Goal: Task Accomplishment & Management: Manage account settings

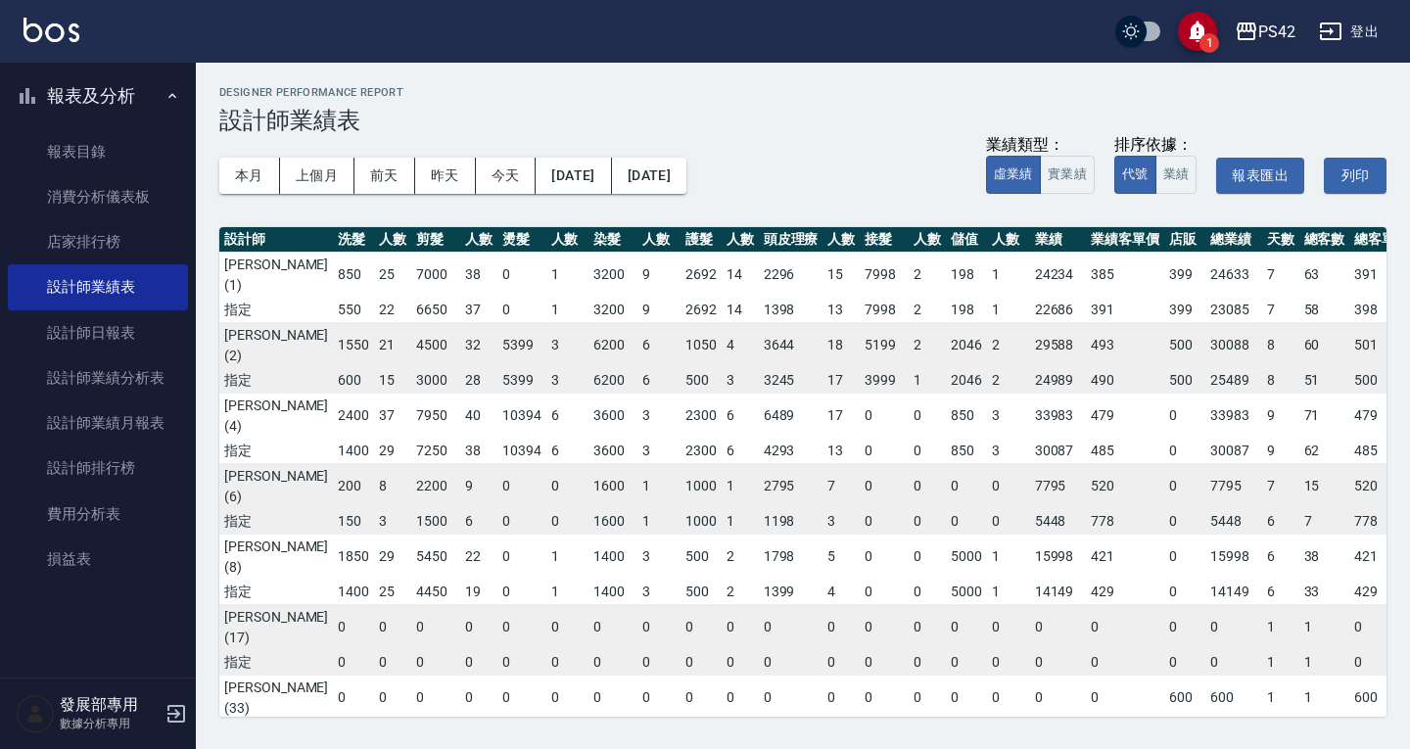
click at [1267, 25] on div "PS42" at bounding box center [1277, 32] width 37 height 24
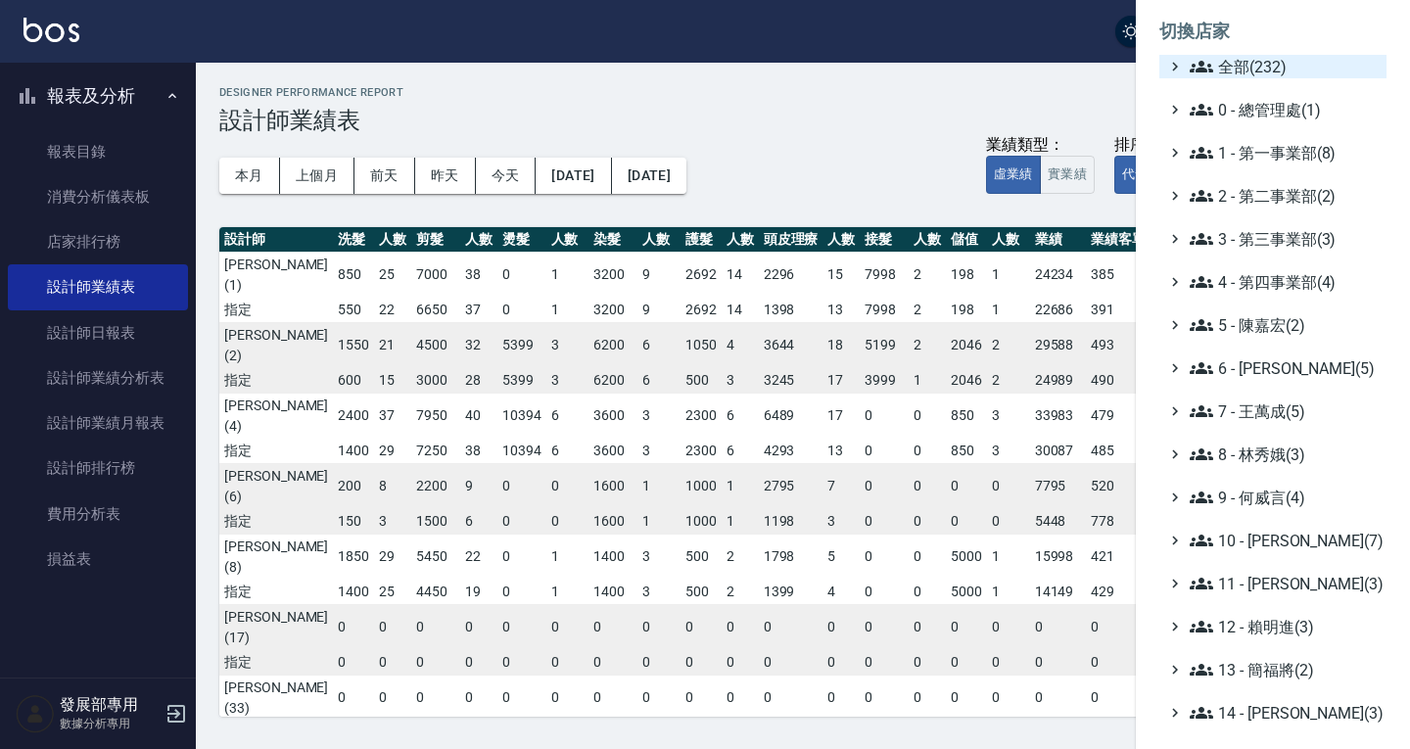
click at [1228, 70] on span "全部(232)" at bounding box center [1284, 67] width 189 height 24
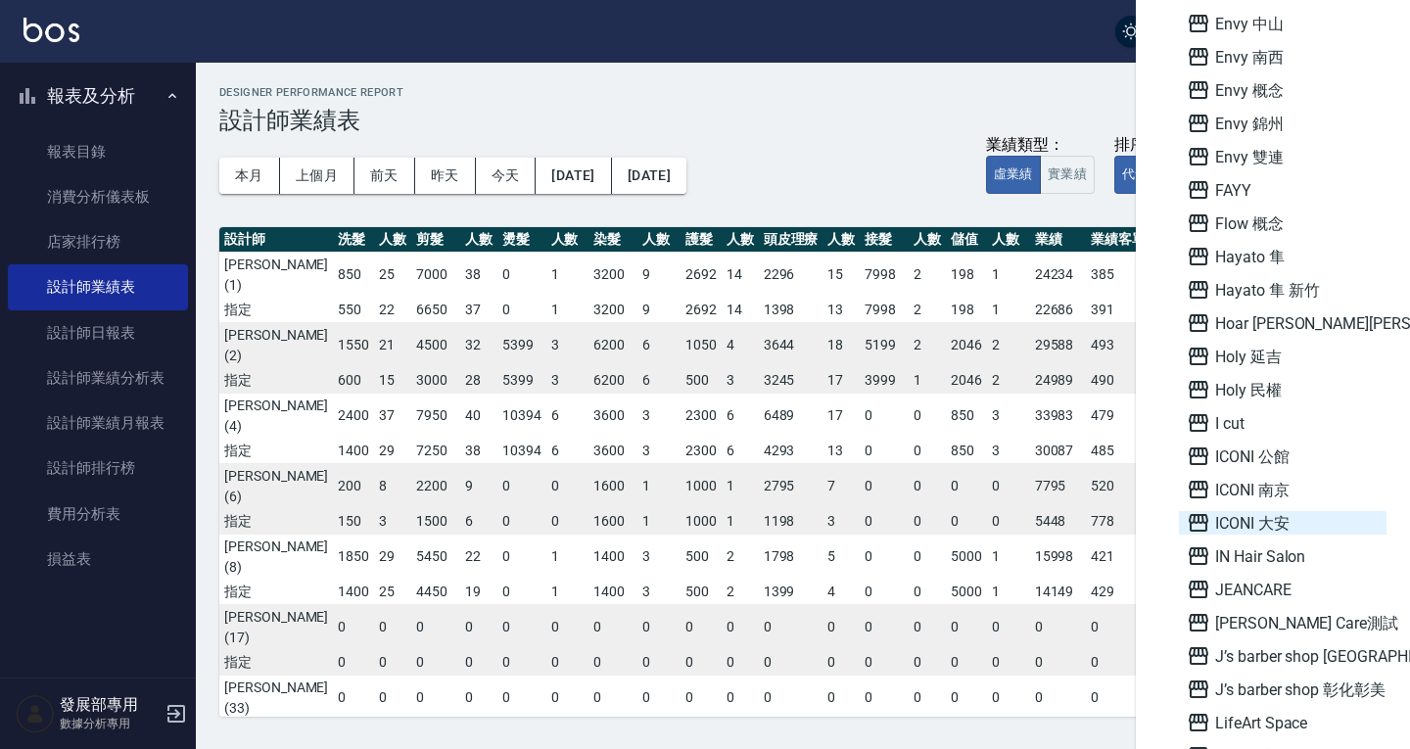
scroll to position [1567, 0]
click at [1284, 518] on span "ICONI 大安" at bounding box center [1283, 521] width 192 height 24
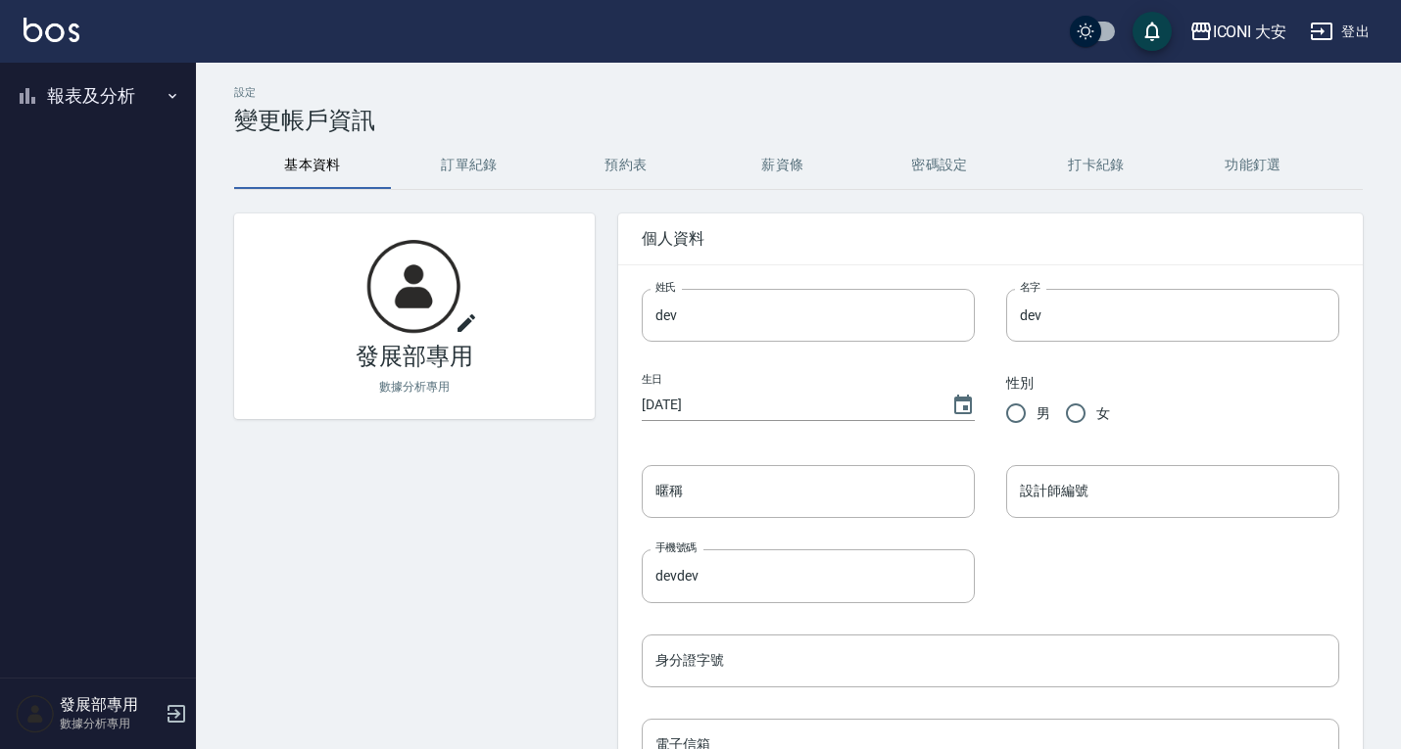
click at [101, 96] on button "報表及分析" at bounding box center [98, 96] width 180 height 51
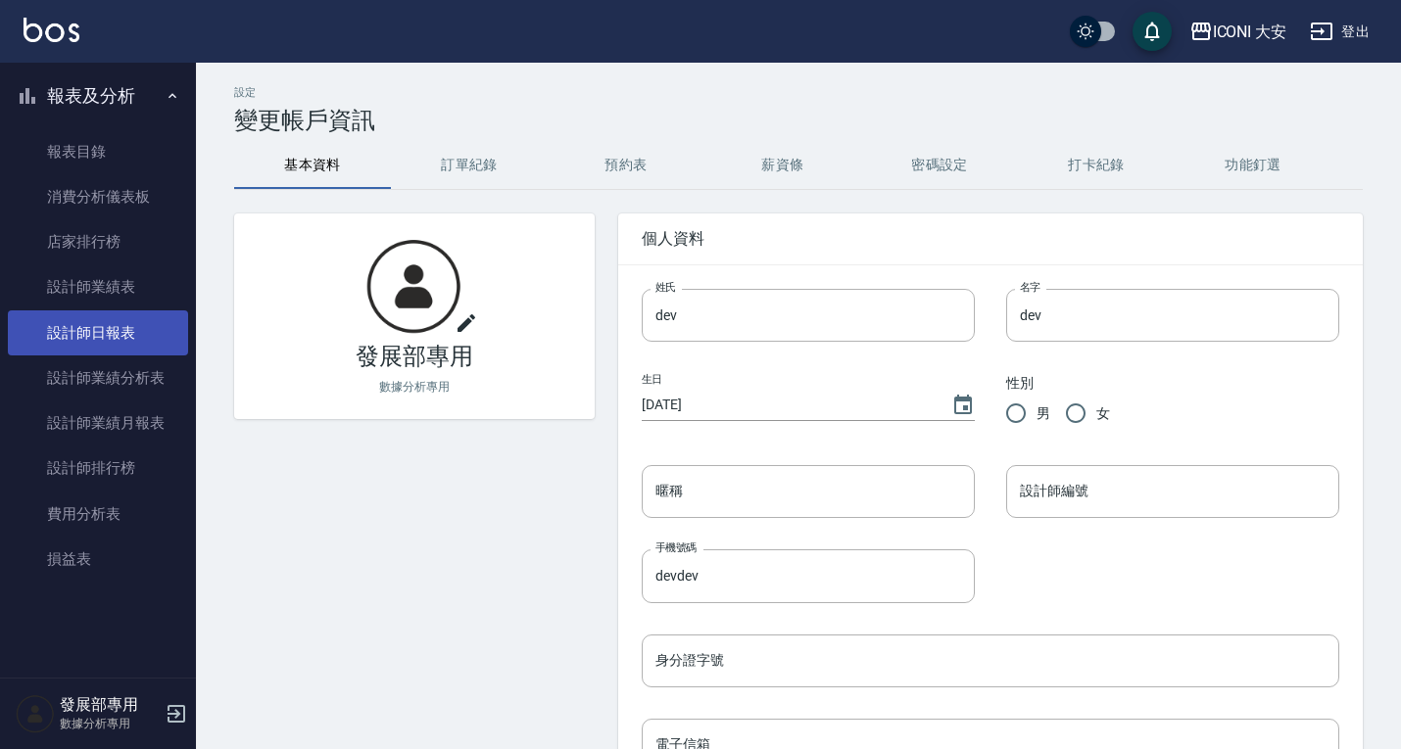
click at [108, 340] on link "設計師日報表" at bounding box center [98, 332] width 180 height 45
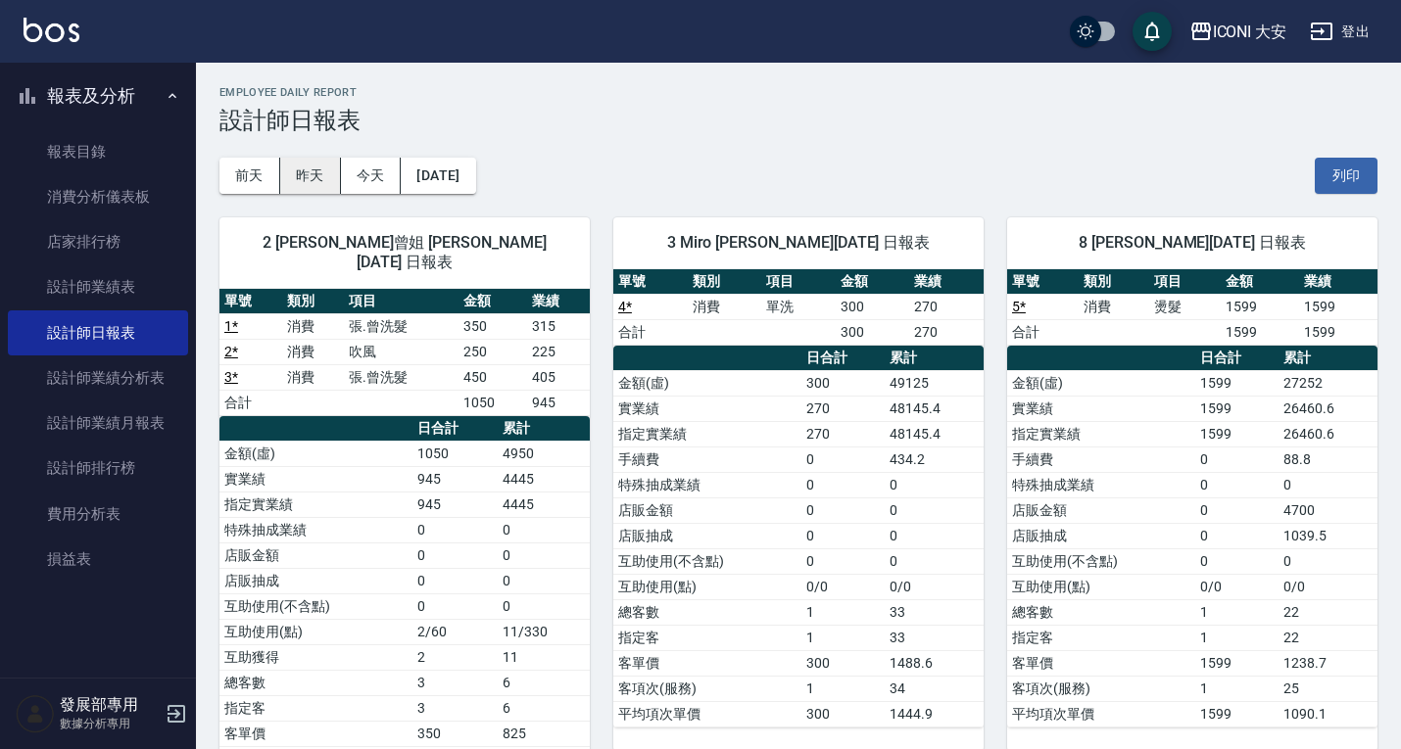
click at [295, 169] on button "昨天" at bounding box center [310, 176] width 61 height 36
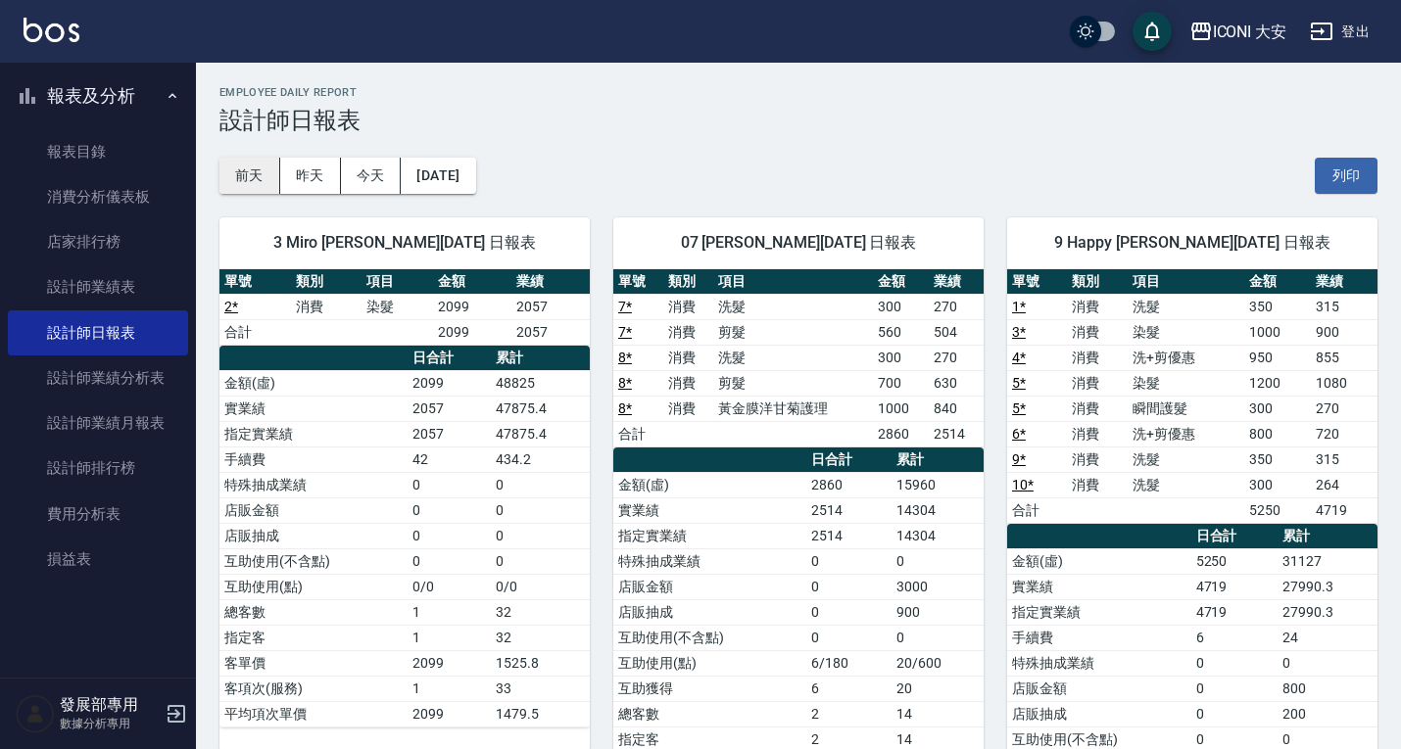
click at [262, 171] on button "前天" at bounding box center [249, 176] width 61 height 36
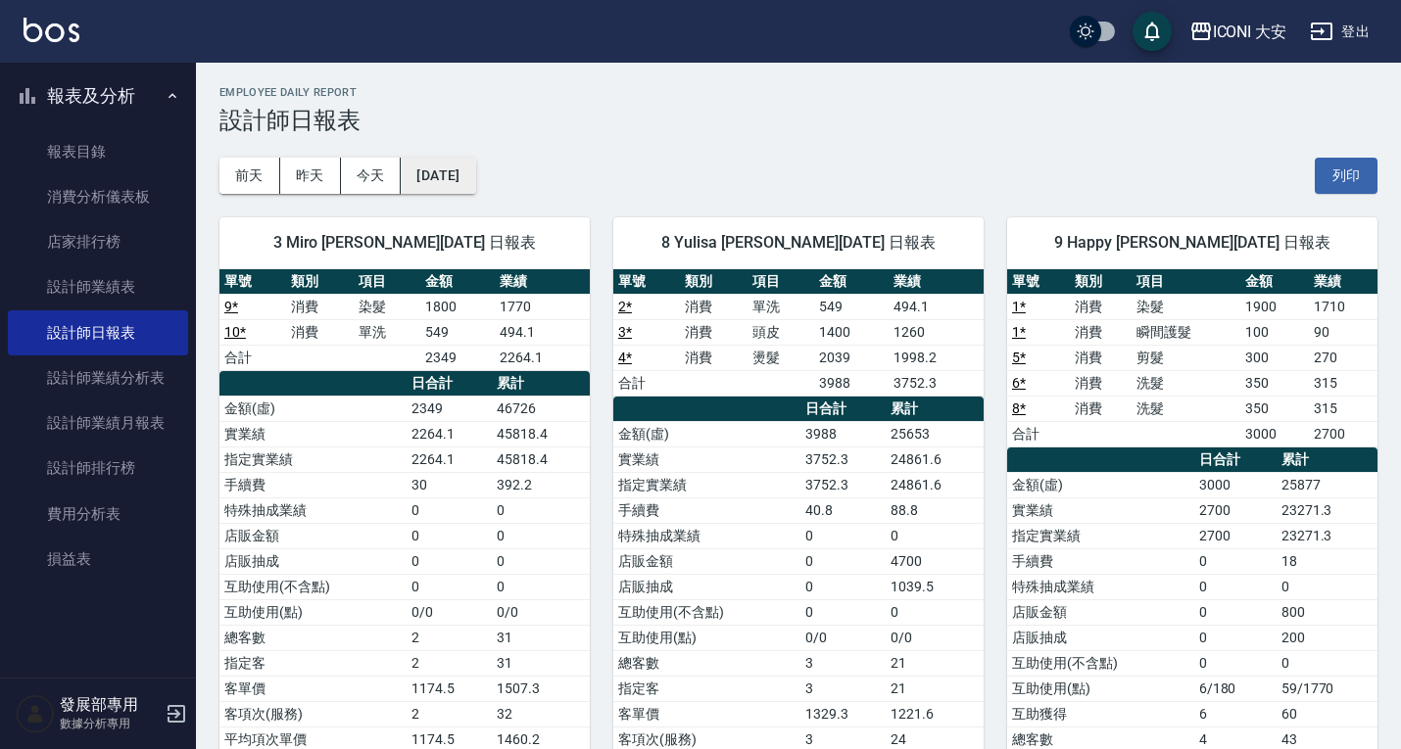
click at [461, 183] on button "2025/09/09" at bounding box center [438, 176] width 74 height 36
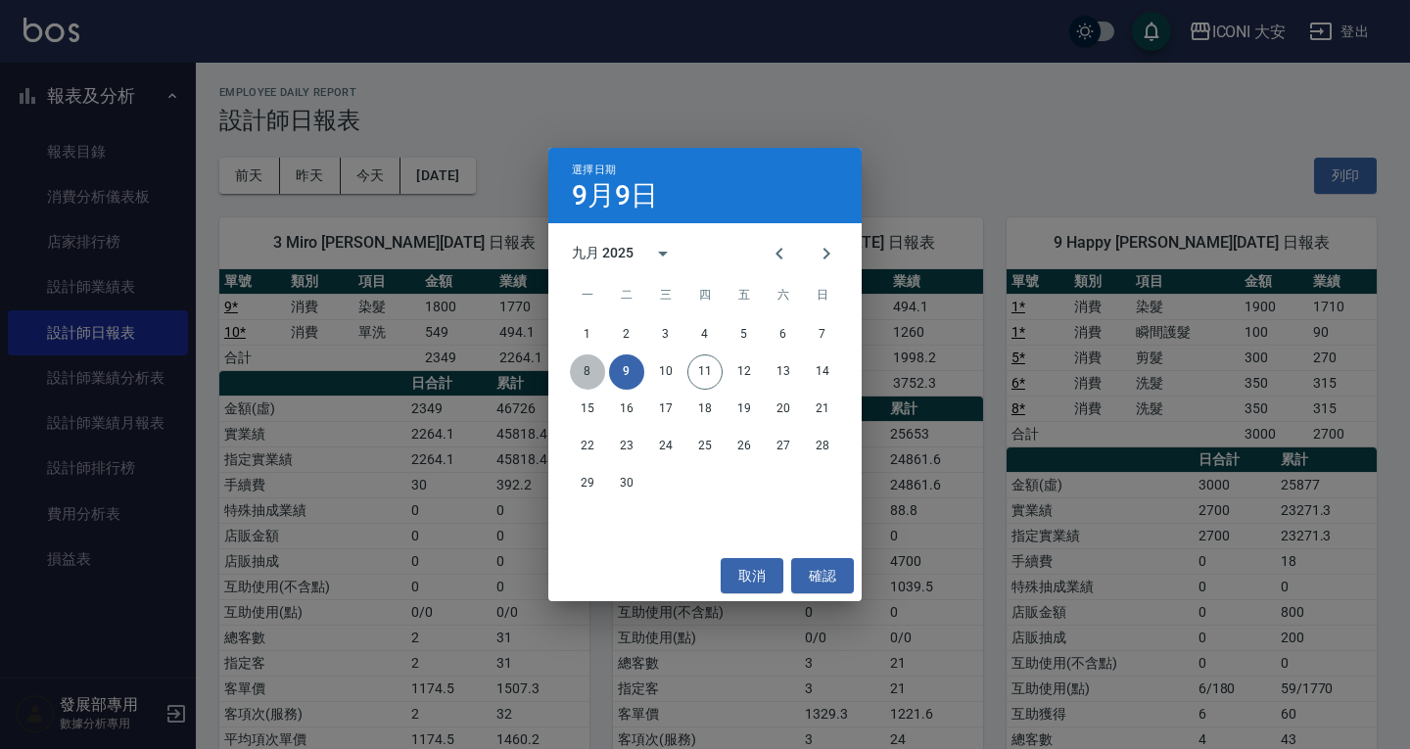
click at [597, 366] on button "8" at bounding box center [587, 372] width 35 height 35
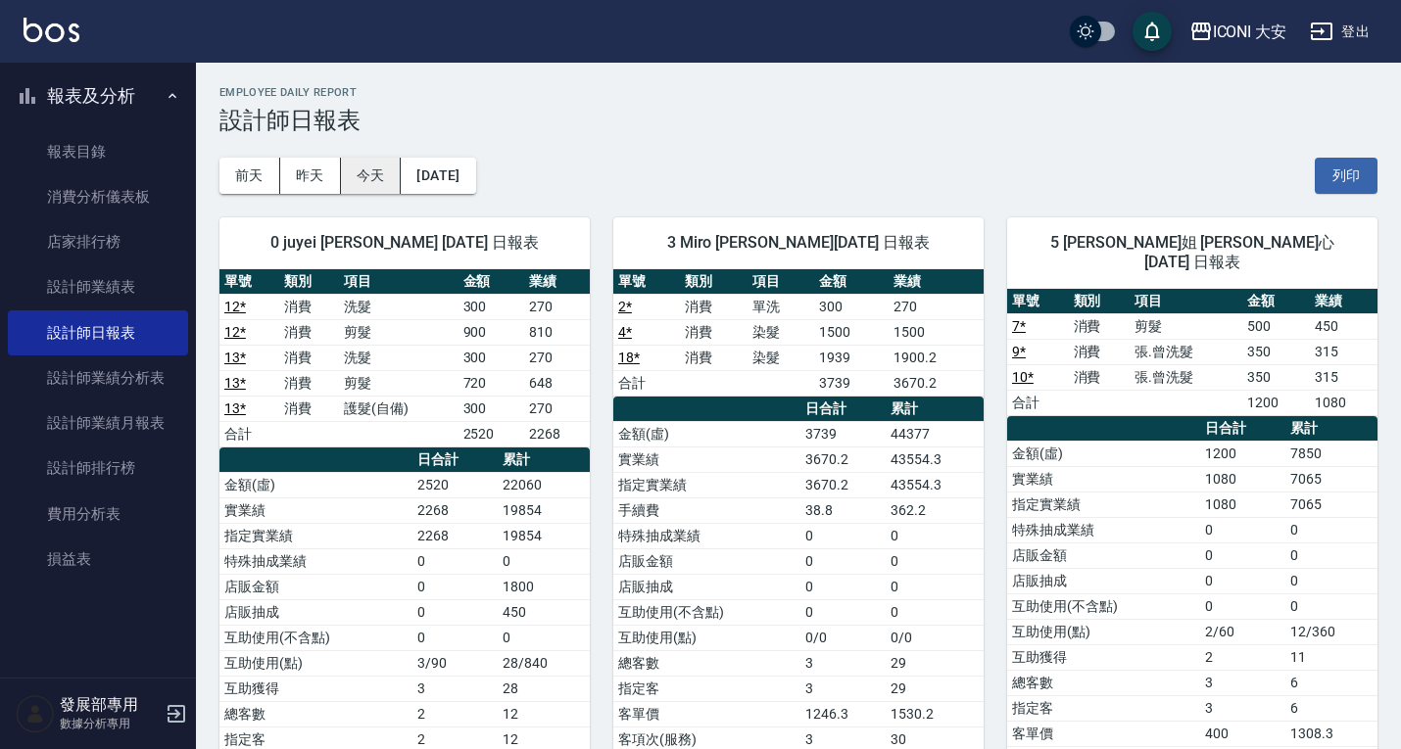
click at [374, 167] on button "今天" at bounding box center [371, 176] width 61 height 36
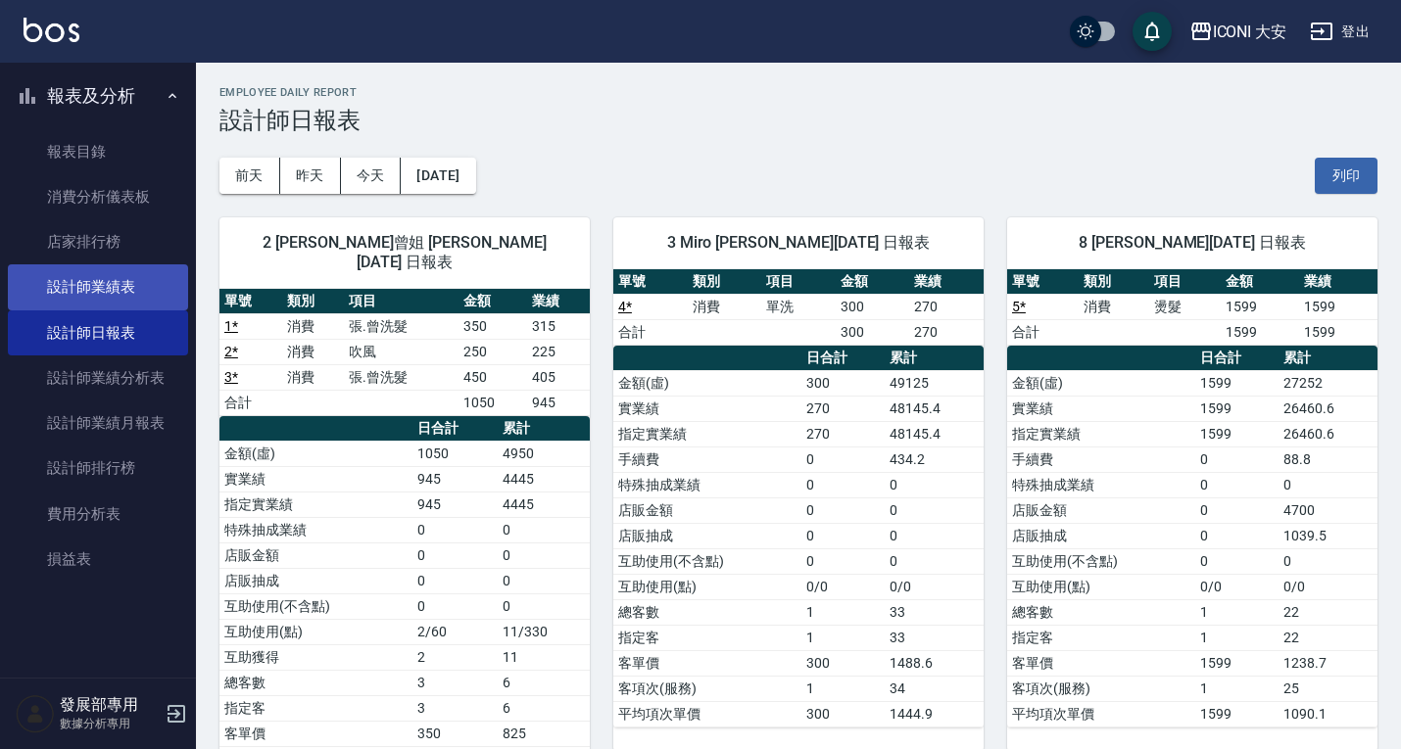
click at [131, 277] on link "設計師業績表" at bounding box center [98, 286] width 180 height 45
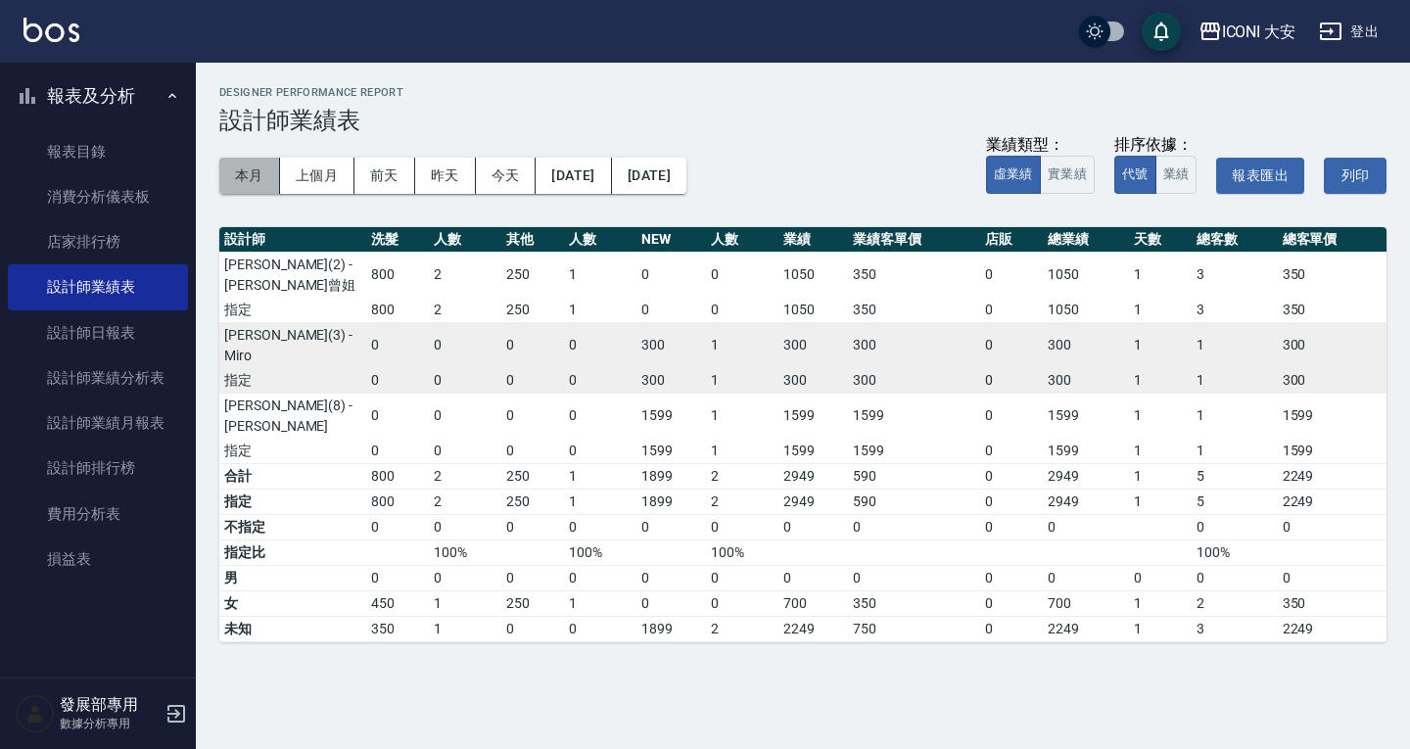
click at [247, 166] on button "本月" at bounding box center [249, 176] width 61 height 36
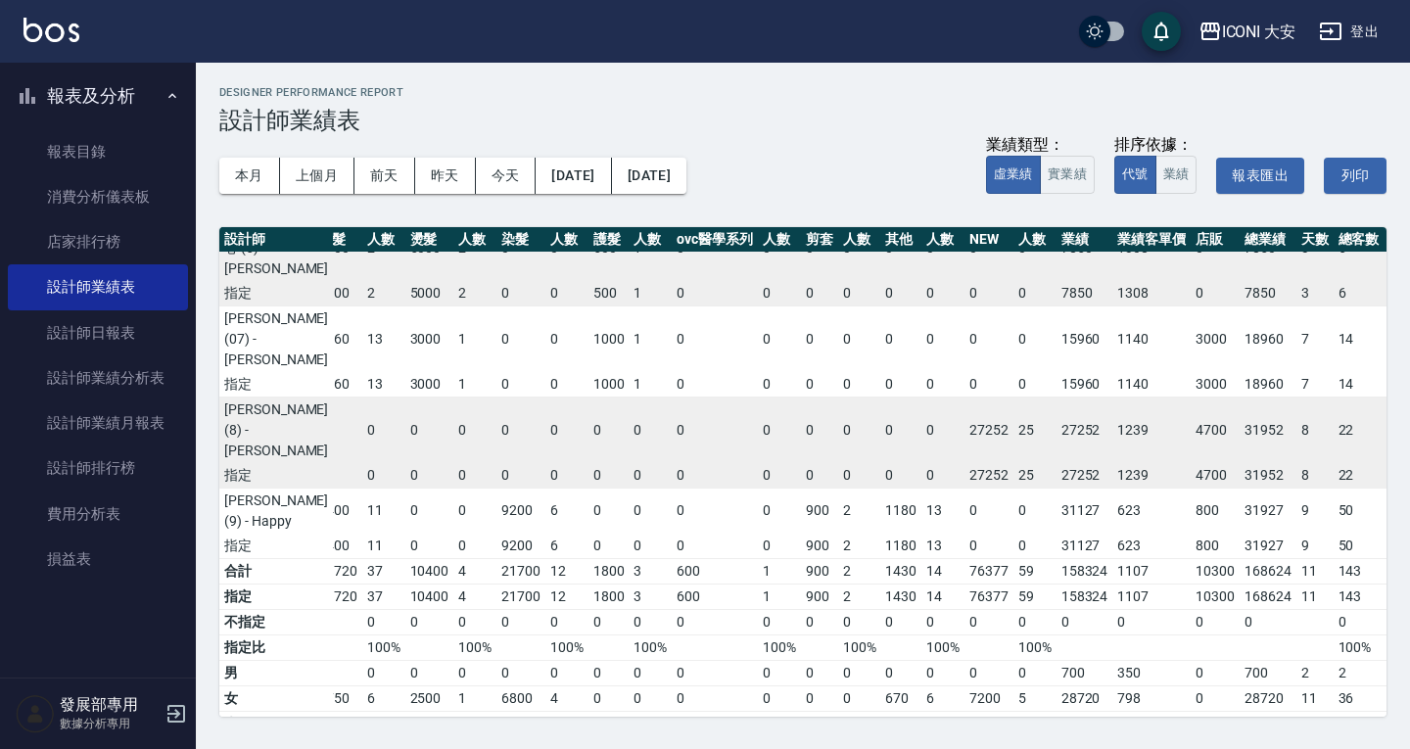
scroll to position [0, 112]
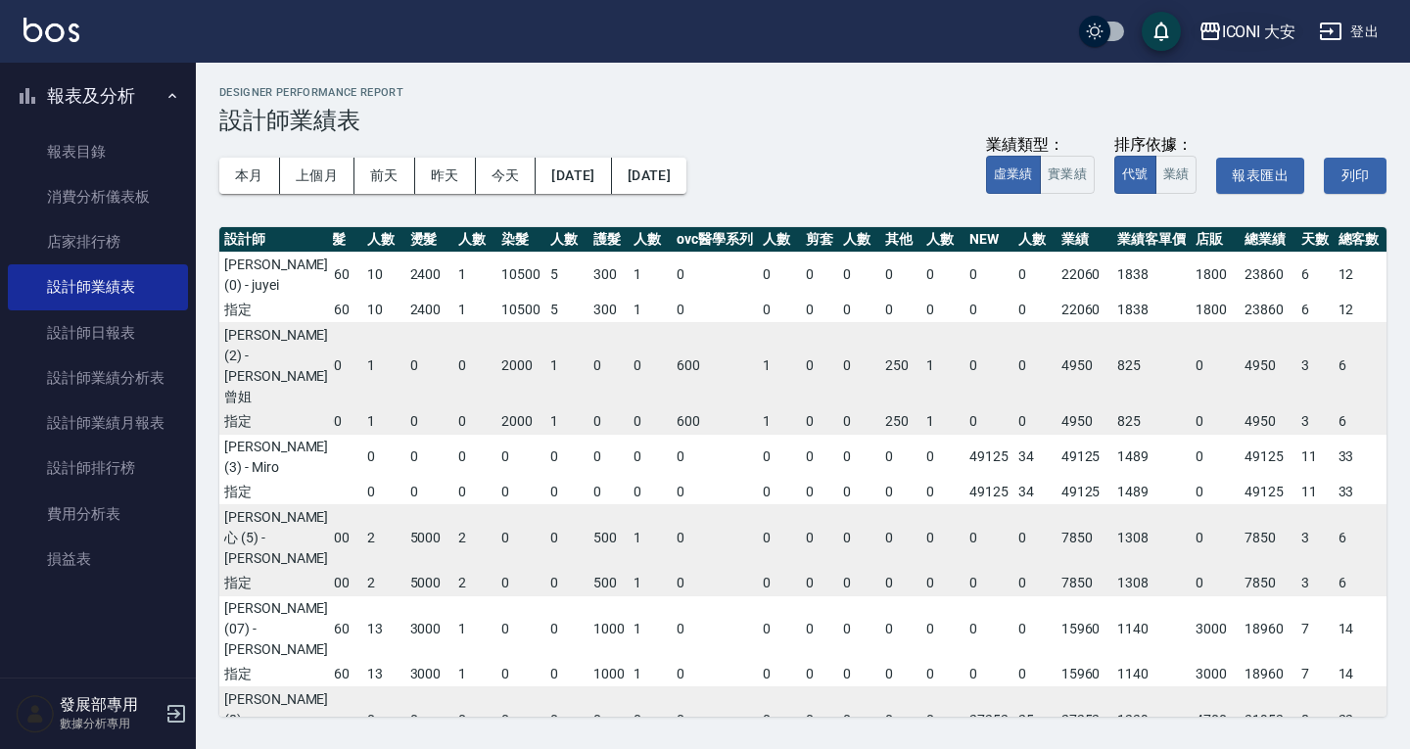
click at [1291, 25] on div "ICONI 大安" at bounding box center [1259, 32] width 74 height 24
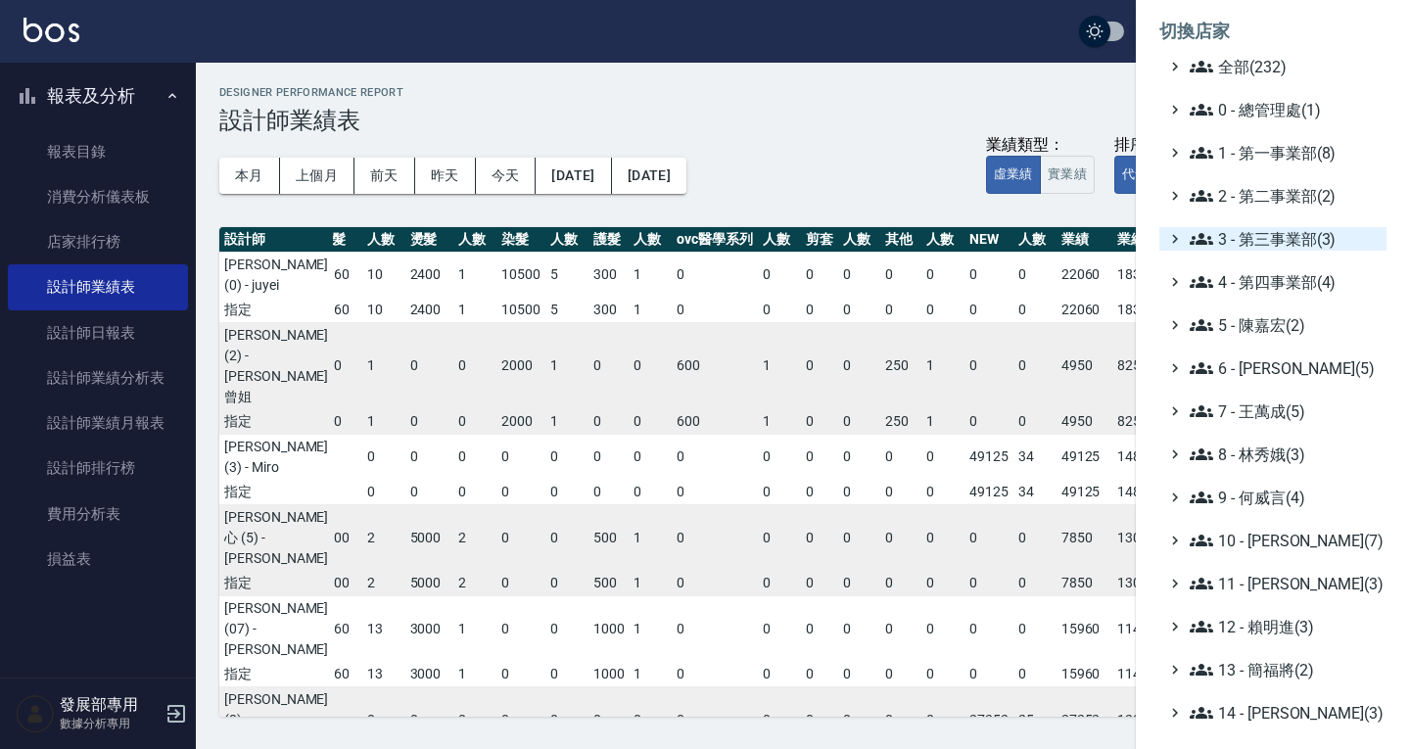
click at [1253, 230] on span "3 - 第三事業部(3)" at bounding box center [1284, 239] width 189 height 24
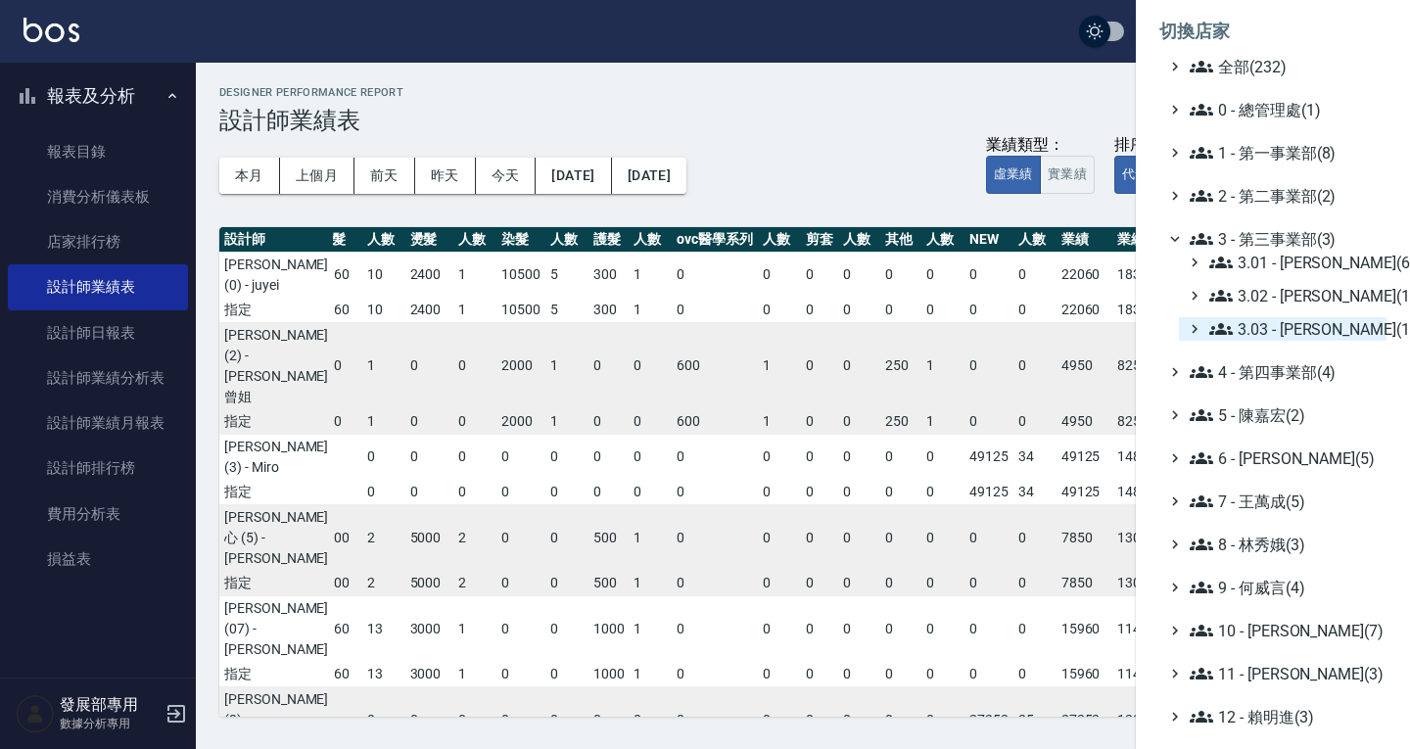
click at [1274, 320] on span "3.03 - 張湘妮(1)" at bounding box center [1294, 329] width 169 height 24
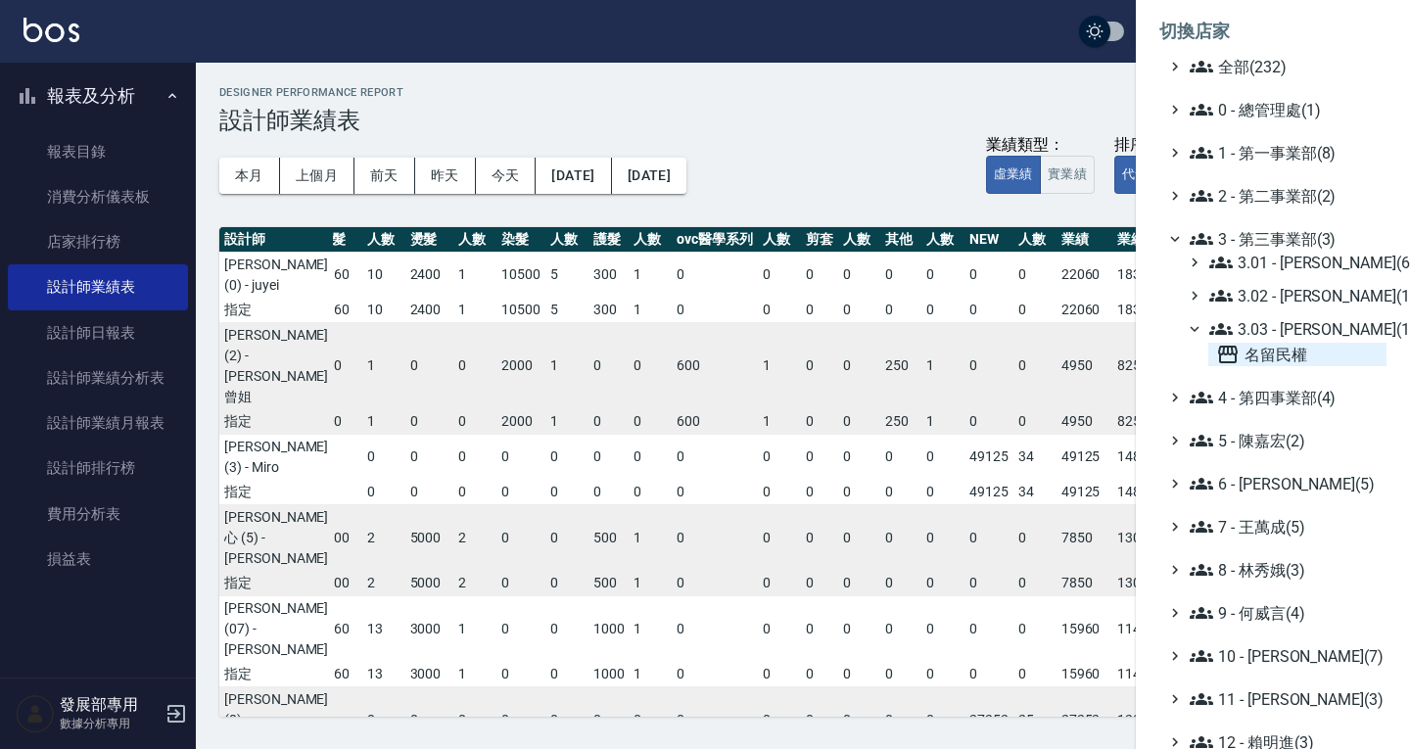
click at [1276, 355] on span "名留民權" at bounding box center [1297, 355] width 163 height 24
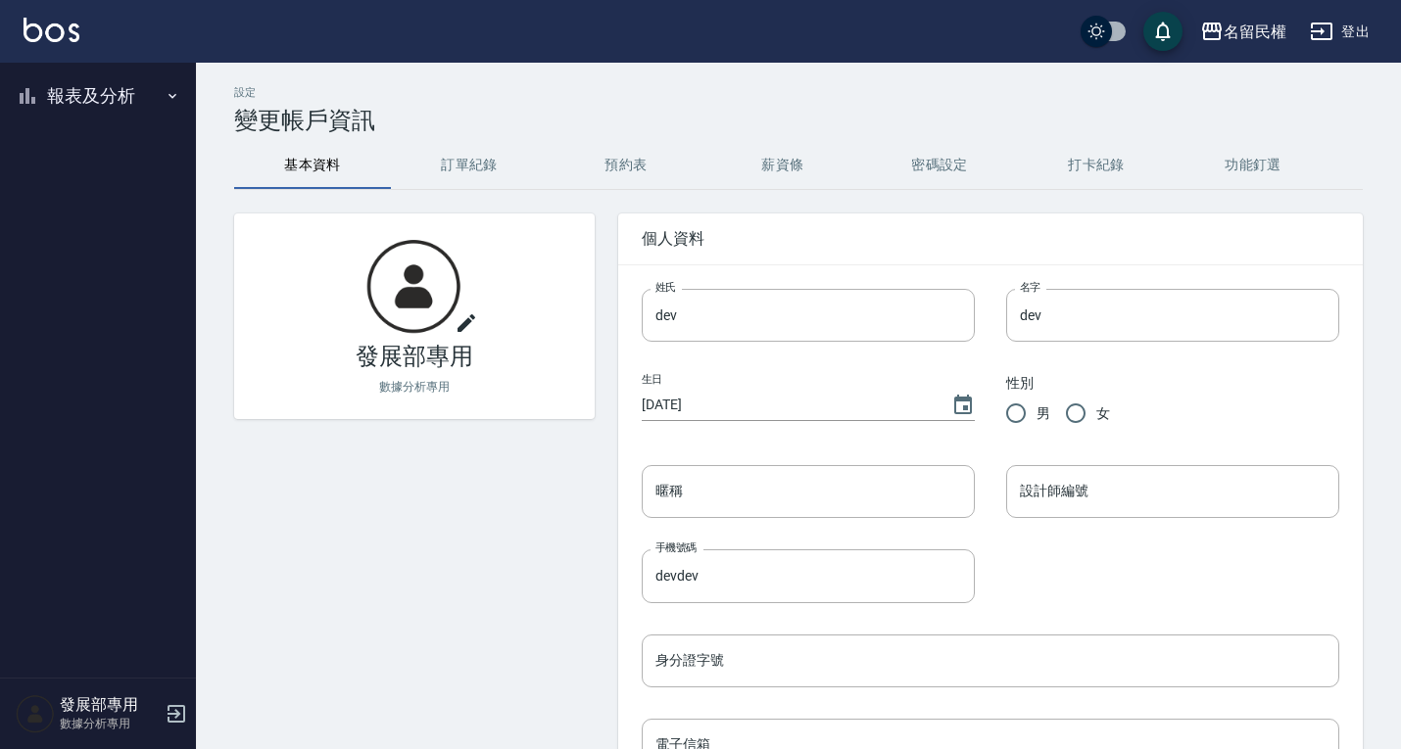
click at [79, 101] on button "報表及分析" at bounding box center [98, 96] width 180 height 51
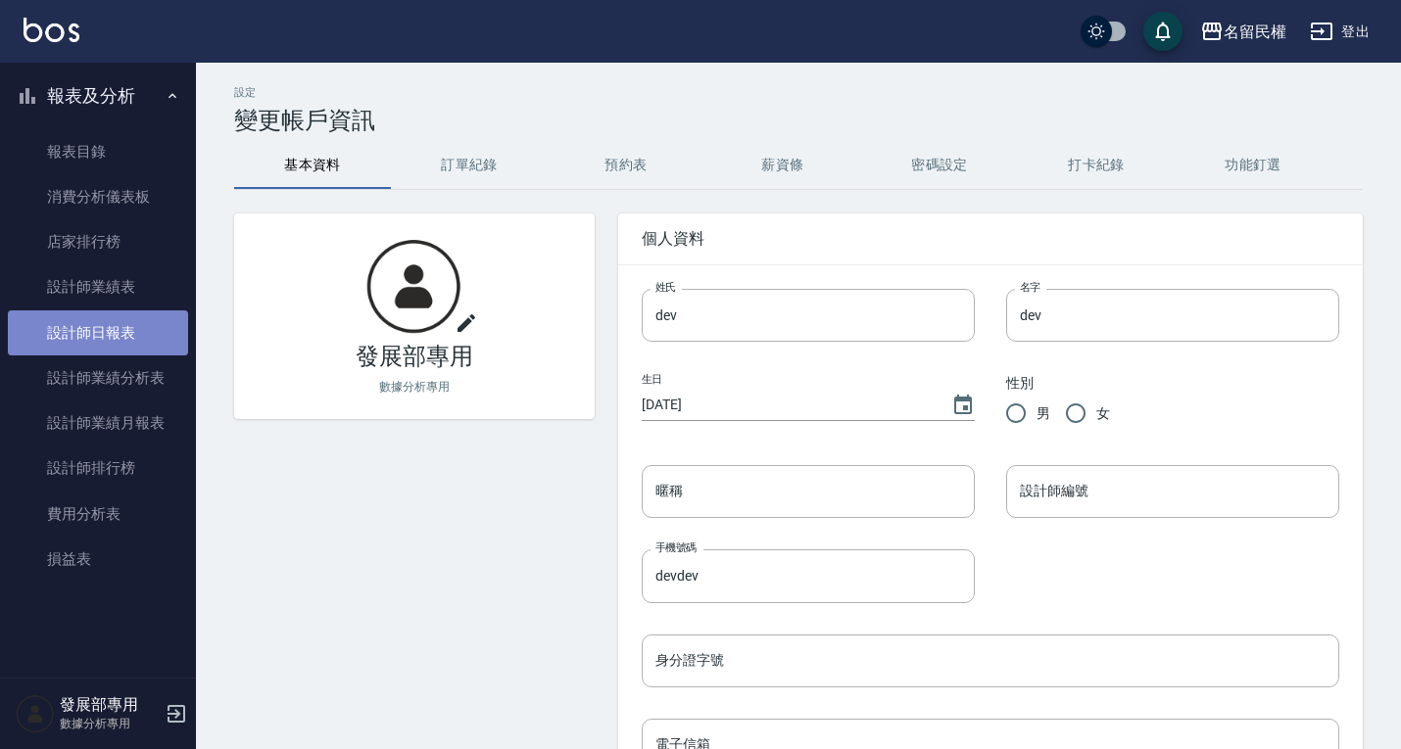
click at [119, 330] on link "設計師日報表" at bounding box center [98, 332] width 180 height 45
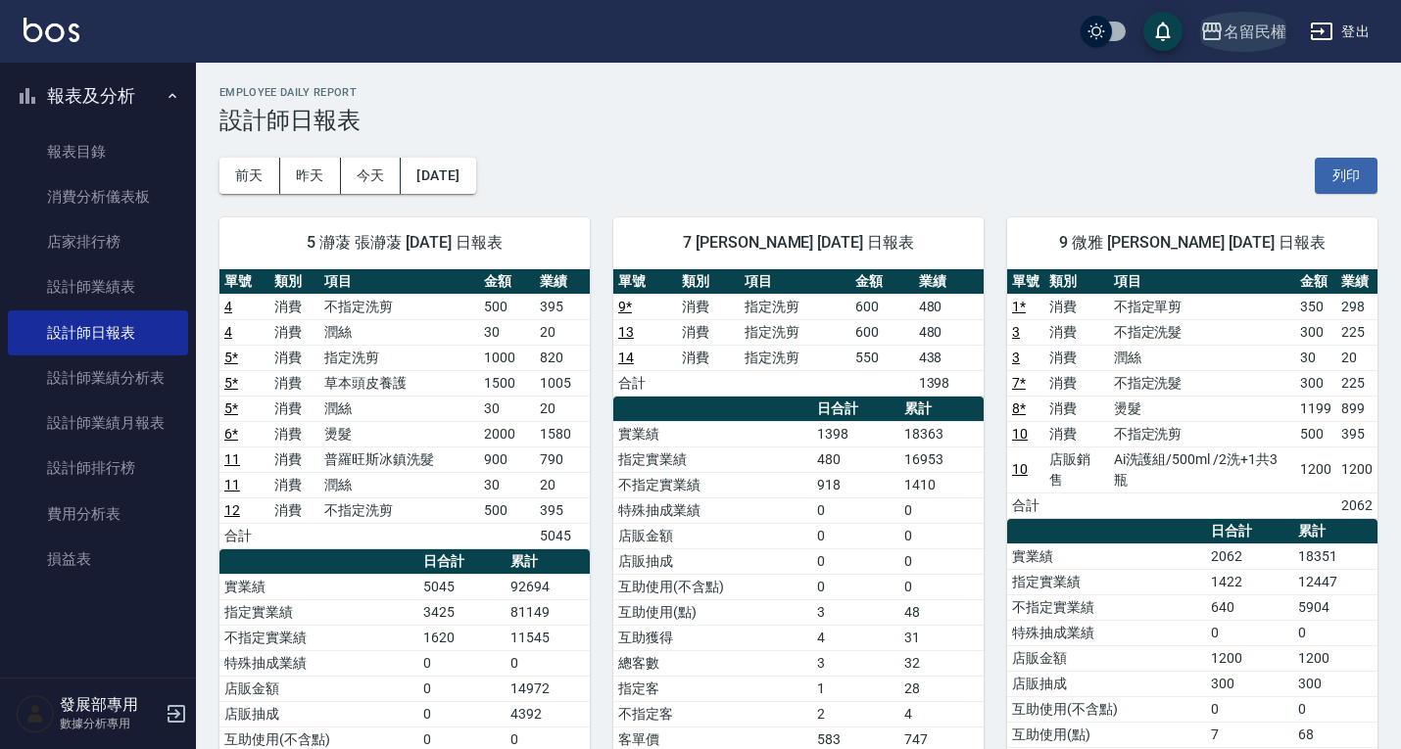
click at [1239, 32] on div "名留民權" at bounding box center [1254, 32] width 63 height 24
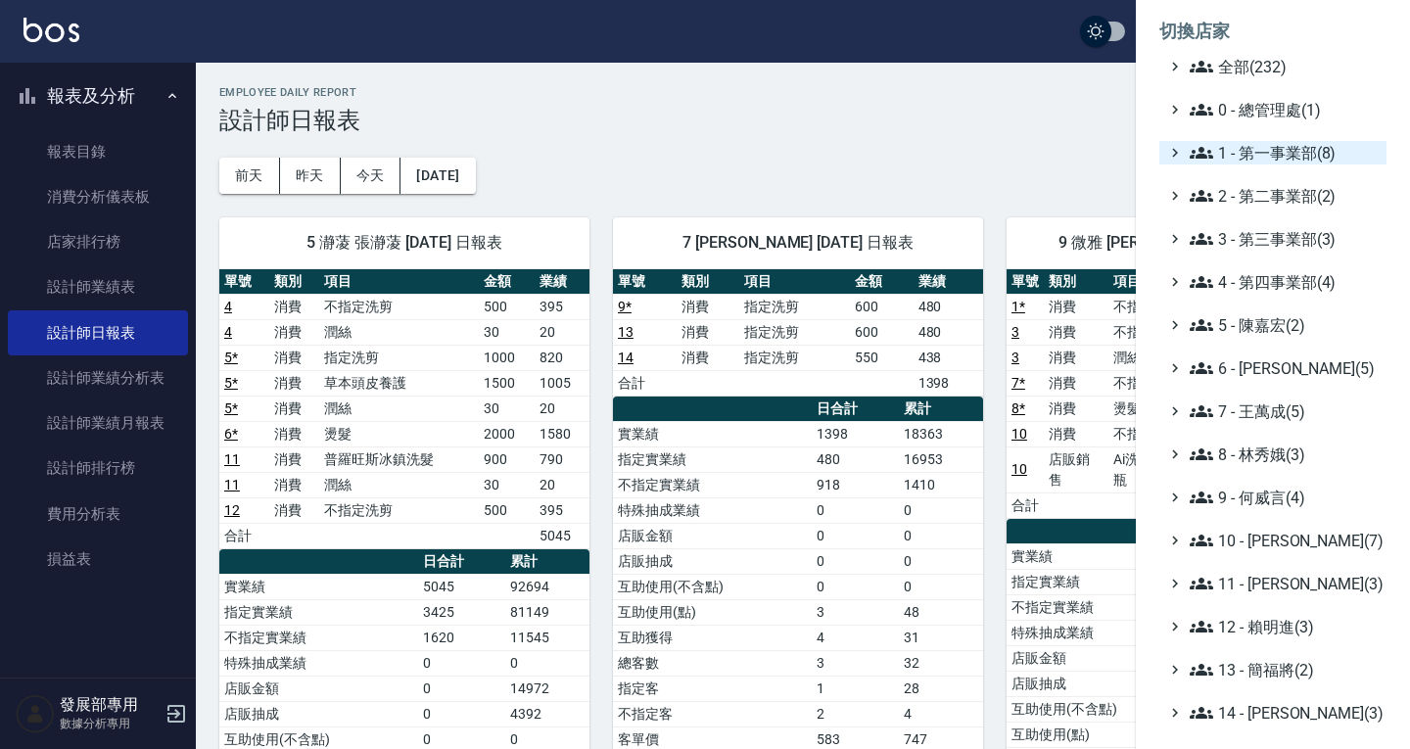
click at [1266, 158] on span "1 - 第一事業部(8)" at bounding box center [1284, 153] width 189 height 24
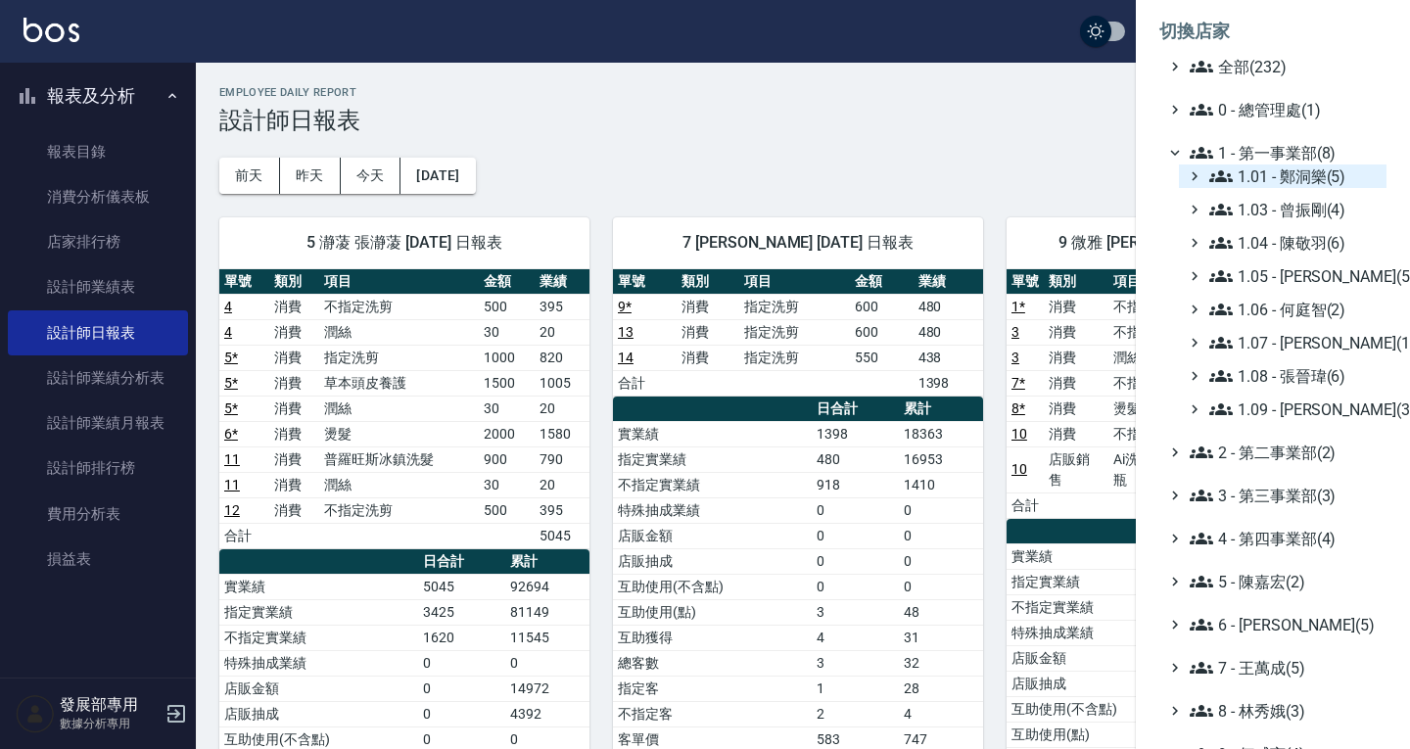
click at [1263, 183] on span "1.01 - 鄭洞樂(5)" at bounding box center [1294, 177] width 169 height 24
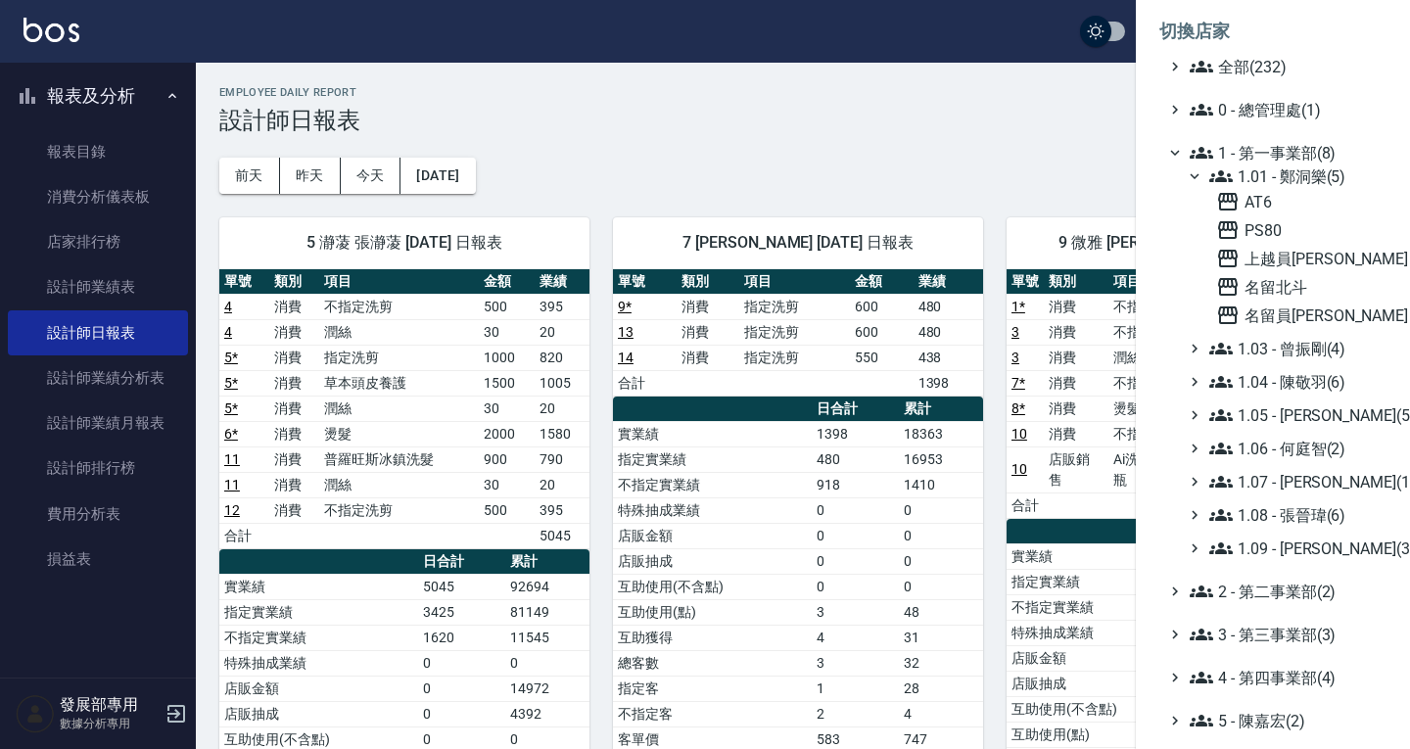
click at [1264, 175] on span "1.01 - 鄭洞樂(5)" at bounding box center [1294, 177] width 169 height 24
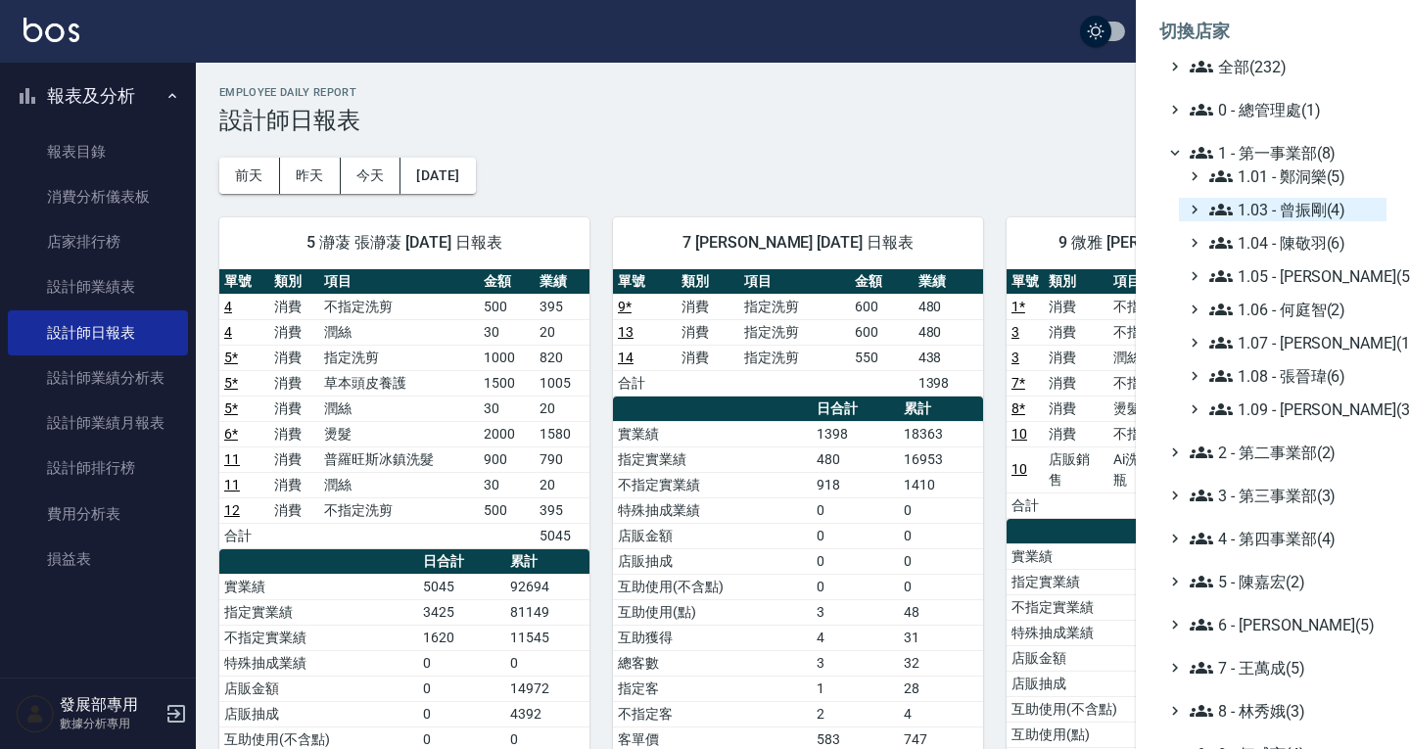
click at [1282, 204] on span "1.03 - 曾振剛(4)" at bounding box center [1294, 210] width 169 height 24
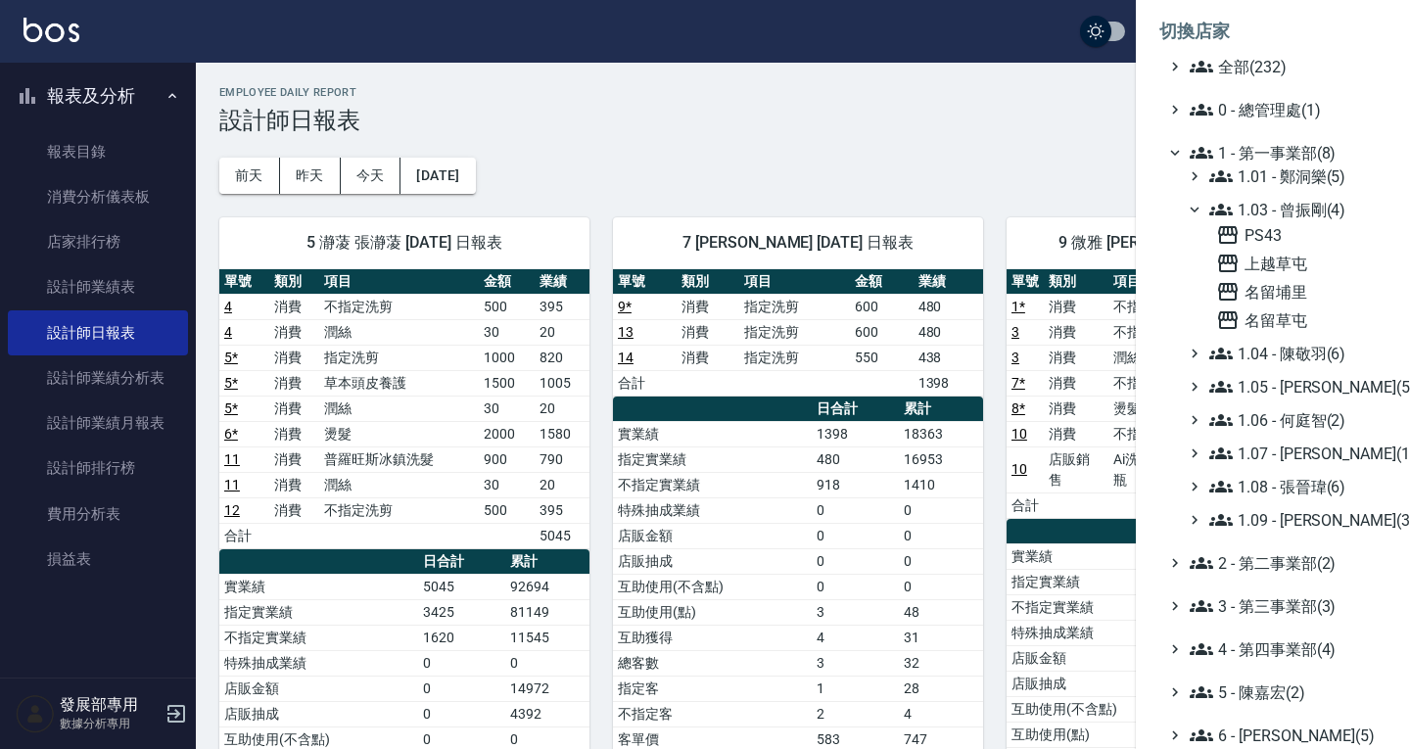
click at [1284, 214] on span "1.03 - 曾振剛(4)" at bounding box center [1294, 210] width 169 height 24
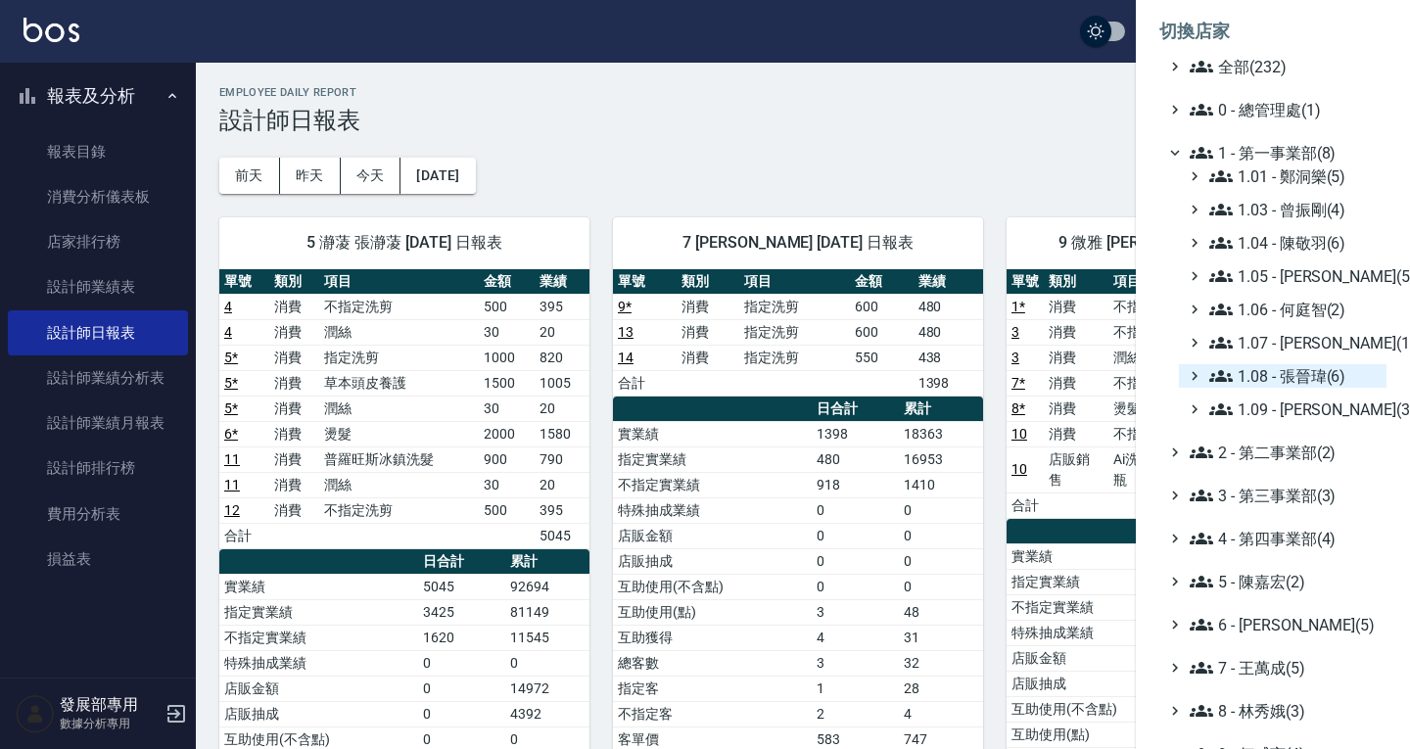
click at [1302, 374] on span "1.08 - 張晉瑋(6)" at bounding box center [1294, 376] width 169 height 24
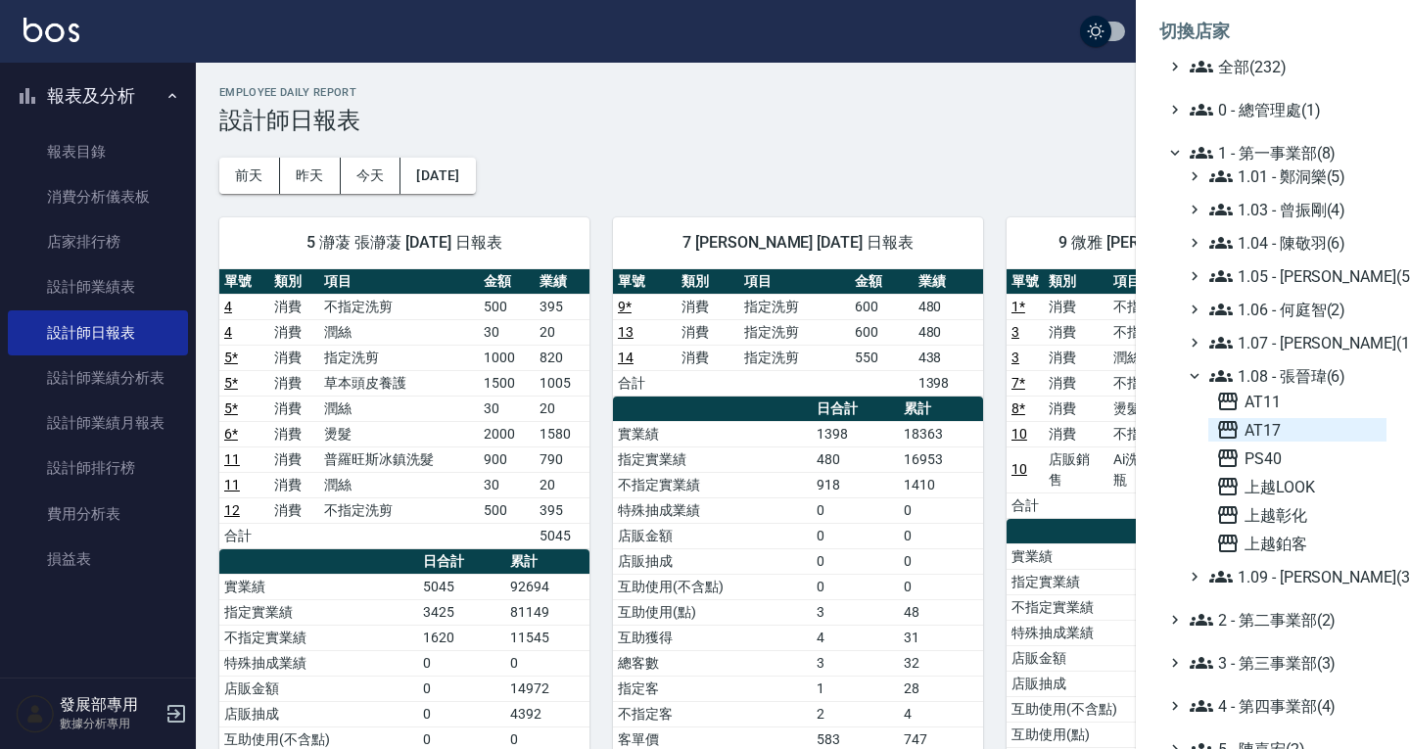
click at [1280, 429] on span "AT17" at bounding box center [1297, 430] width 163 height 24
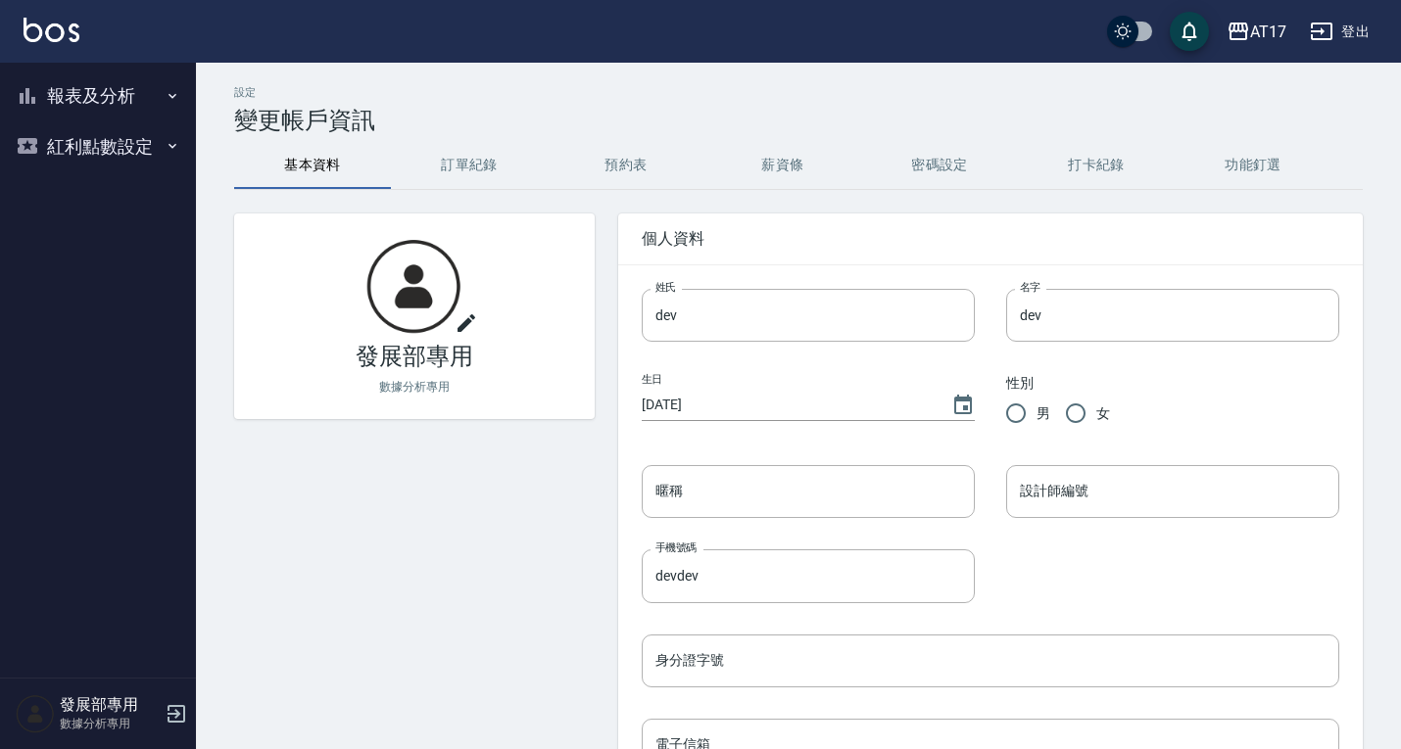
click at [124, 81] on button "報表及分析" at bounding box center [98, 96] width 180 height 51
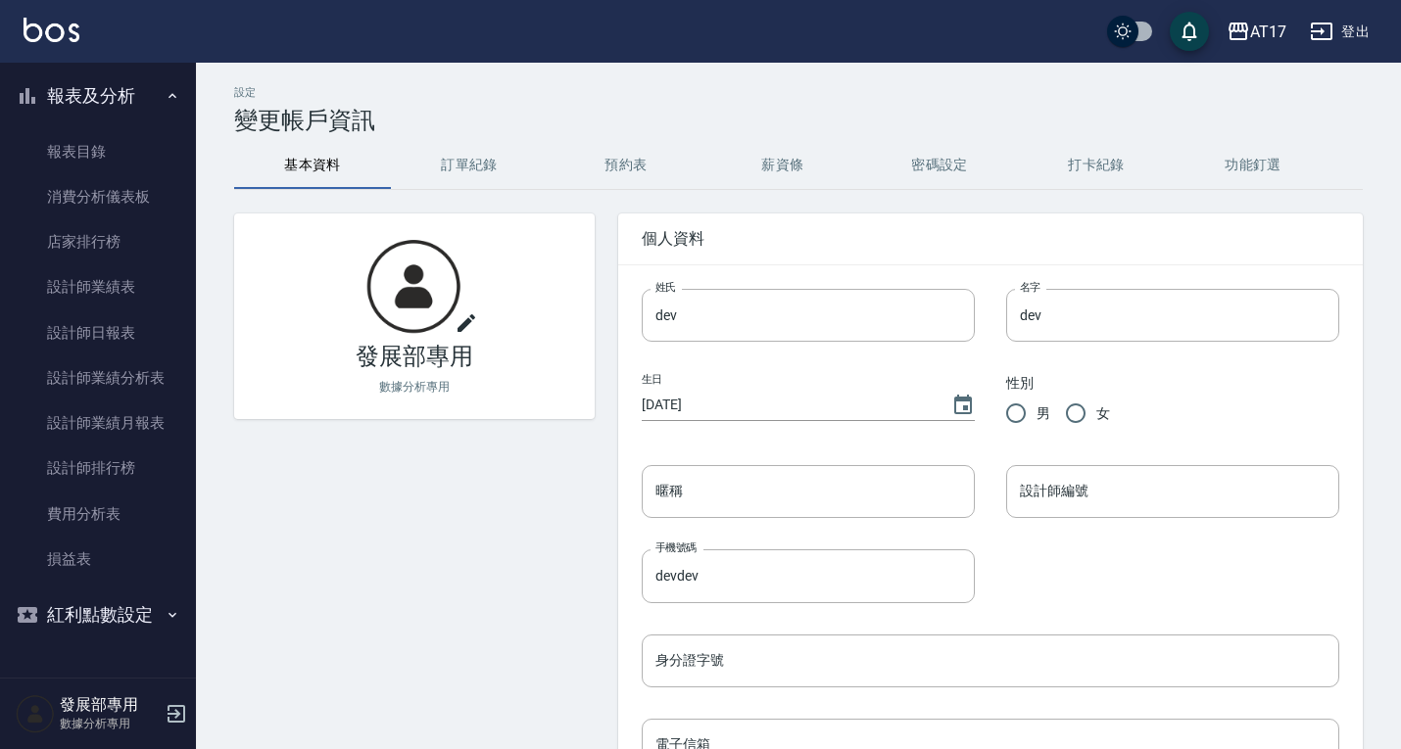
click at [119, 93] on button "報表及分析" at bounding box center [98, 96] width 180 height 51
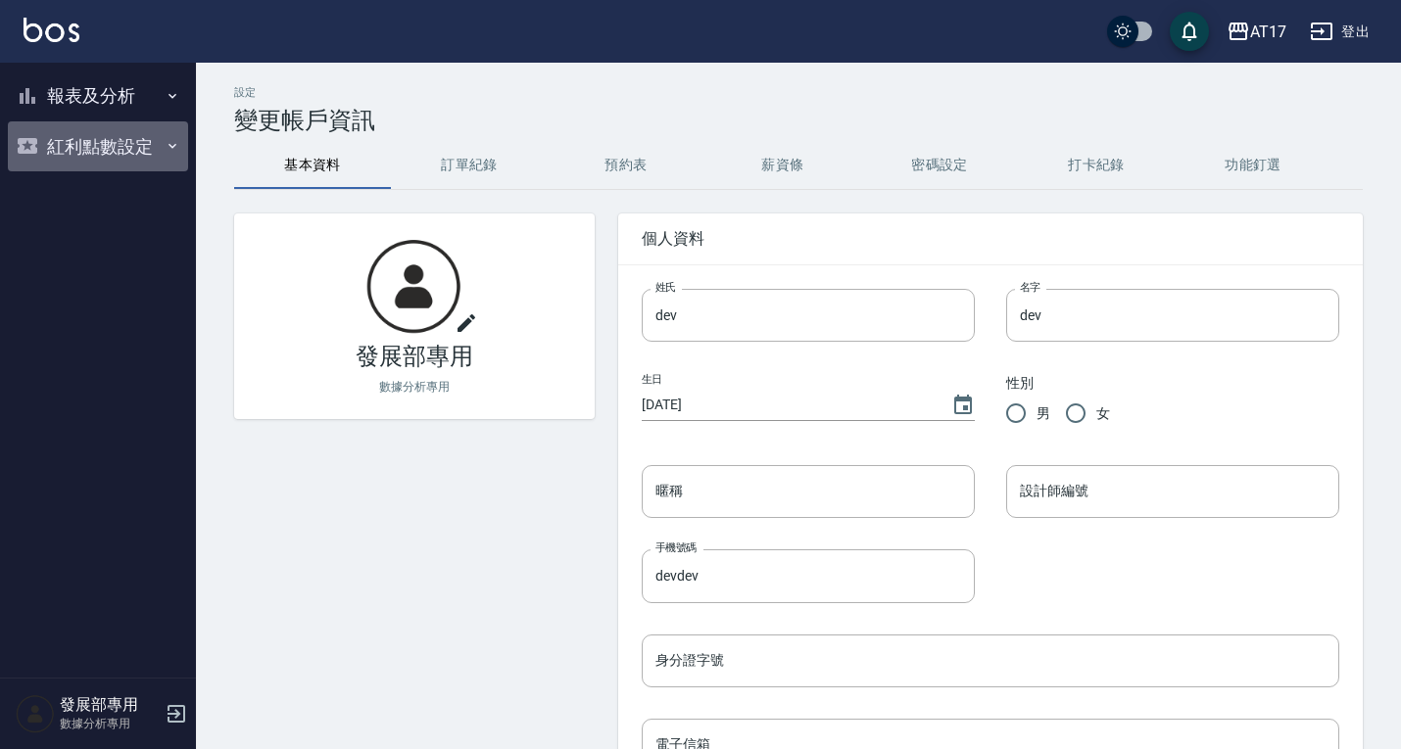
click at [106, 158] on button "紅利點數設定" at bounding box center [98, 146] width 180 height 51
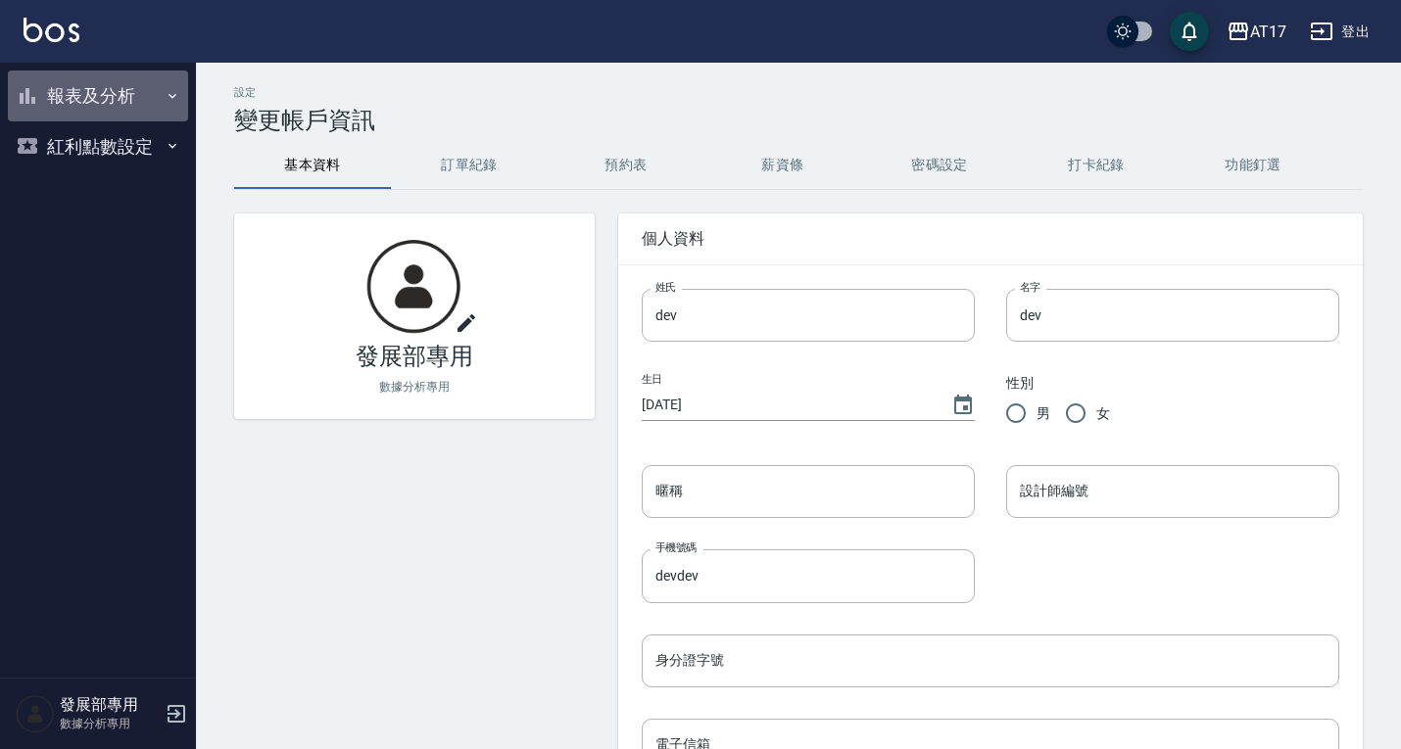
click at [108, 93] on button "報表及分析" at bounding box center [98, 96] width 180 height 51
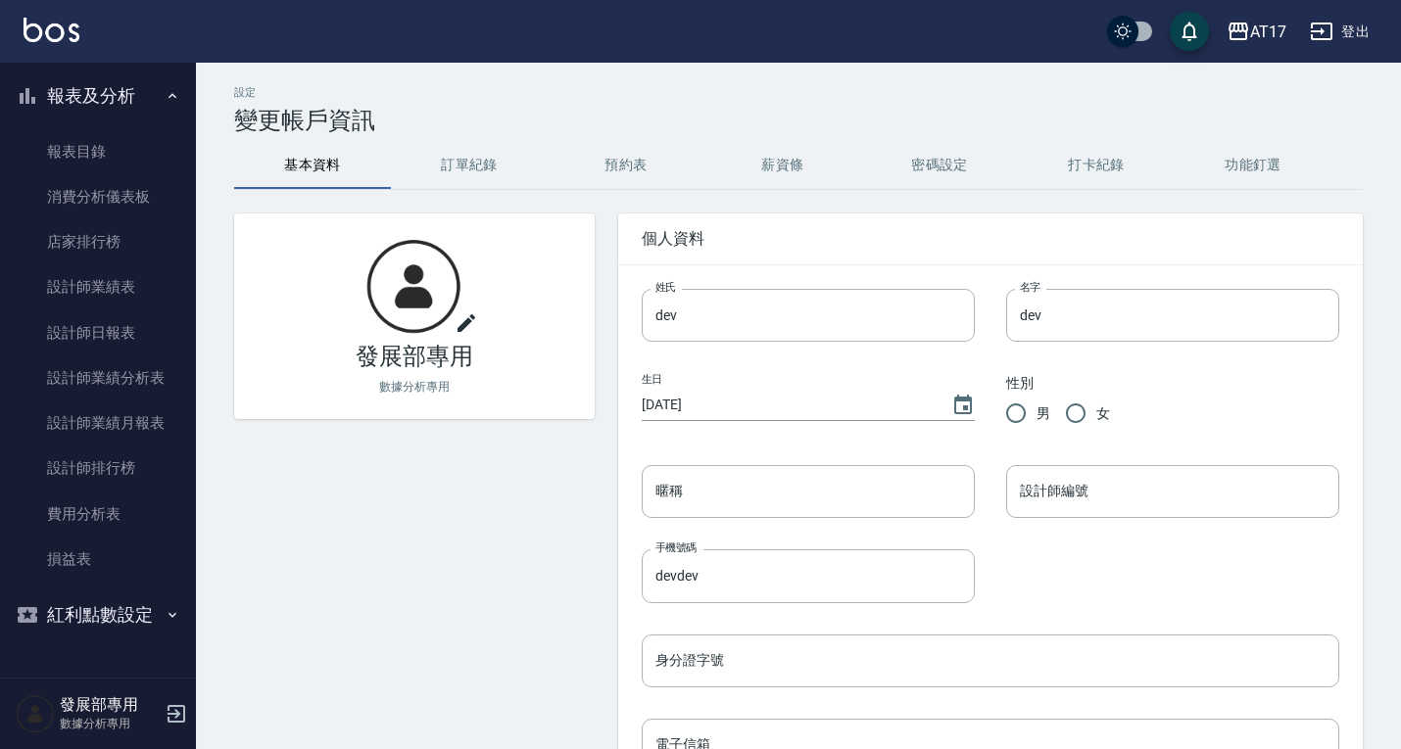
click at [108, 93] on button "報表及分析" at bounding box center [98, 96] width 180 height 51
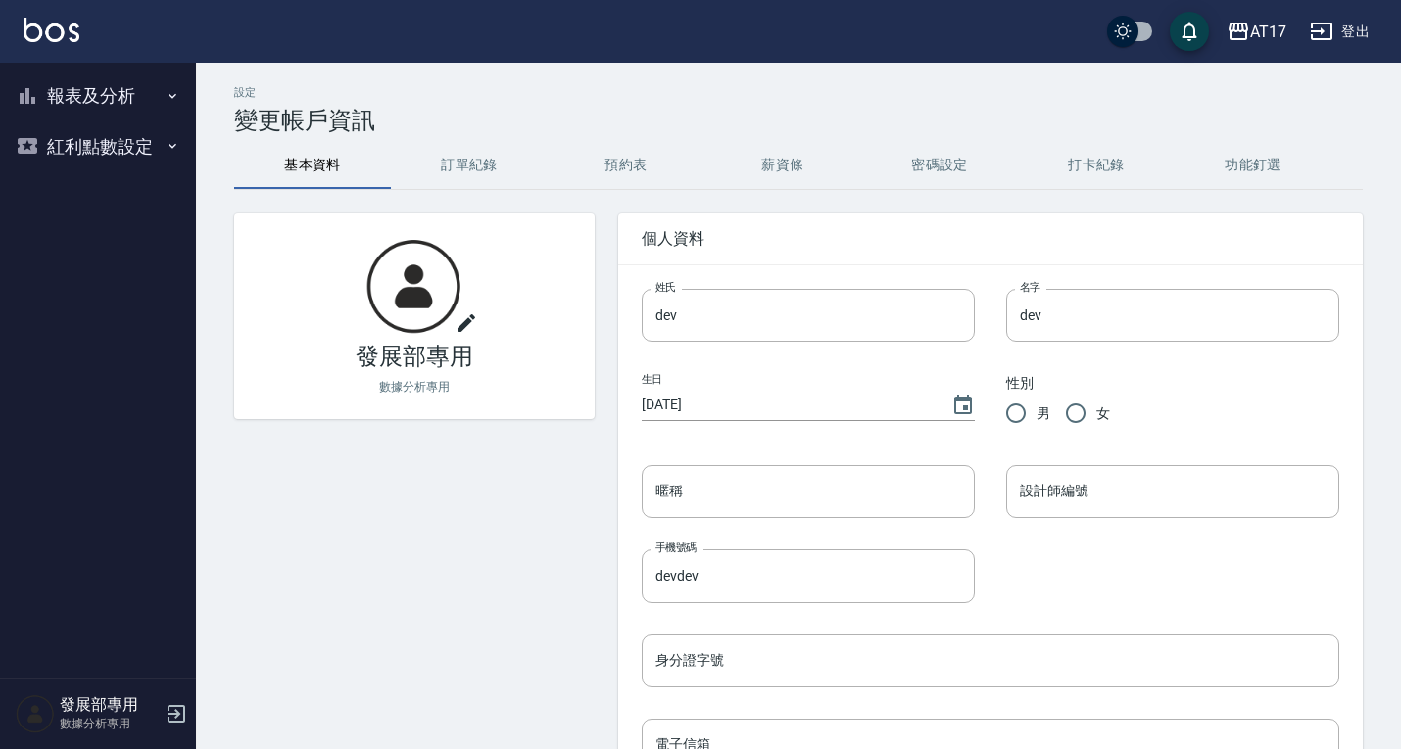
click at [462, 158] on button "訂單紀錄" at bounding box center [469, 165] width 157 height 47
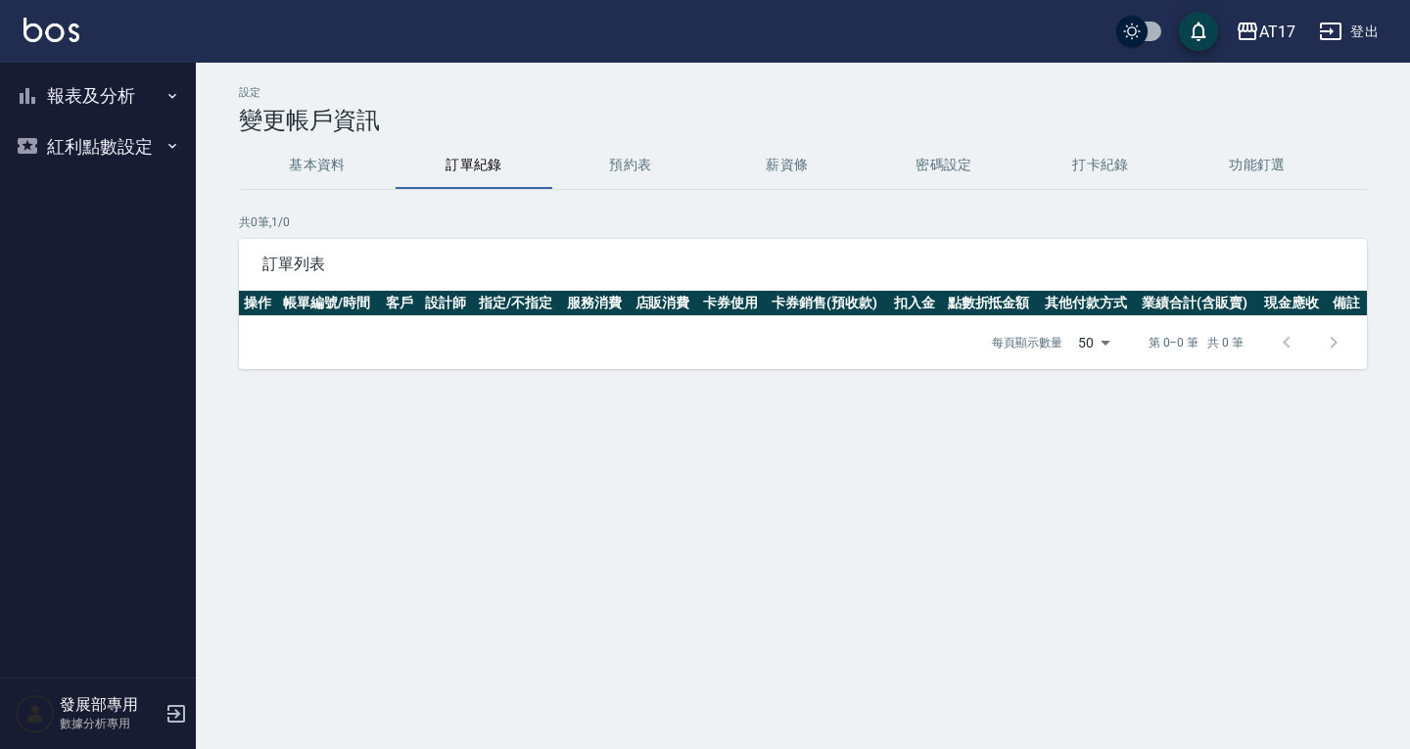
click at [601, 164] on button "預約表" at bounding box center [630, 165] width 157 height 47
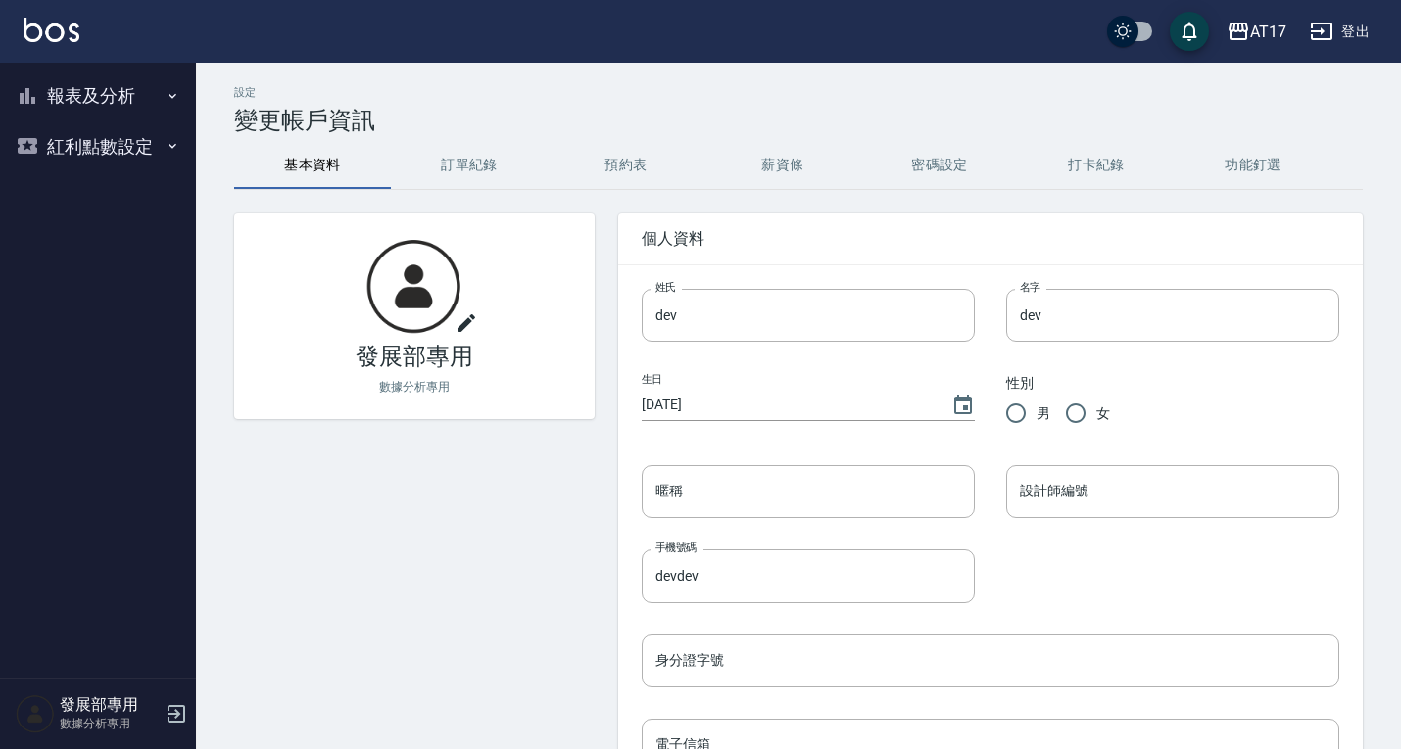
click at [139, 91] on button "報表及分析" at bounding box center [98, 96] width 180 height 51
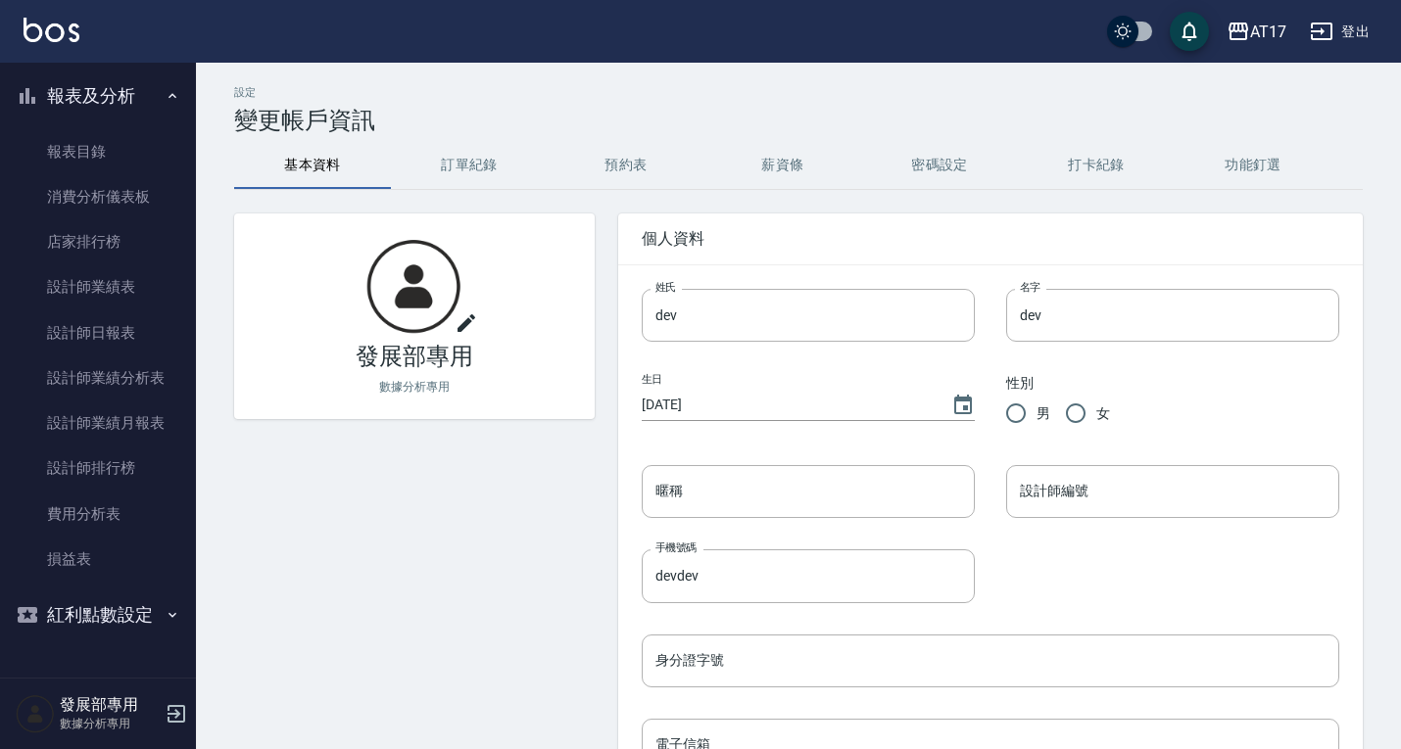
click at [177, 99] on icon "button" at bounding box center [173, 96] width 16 height 16
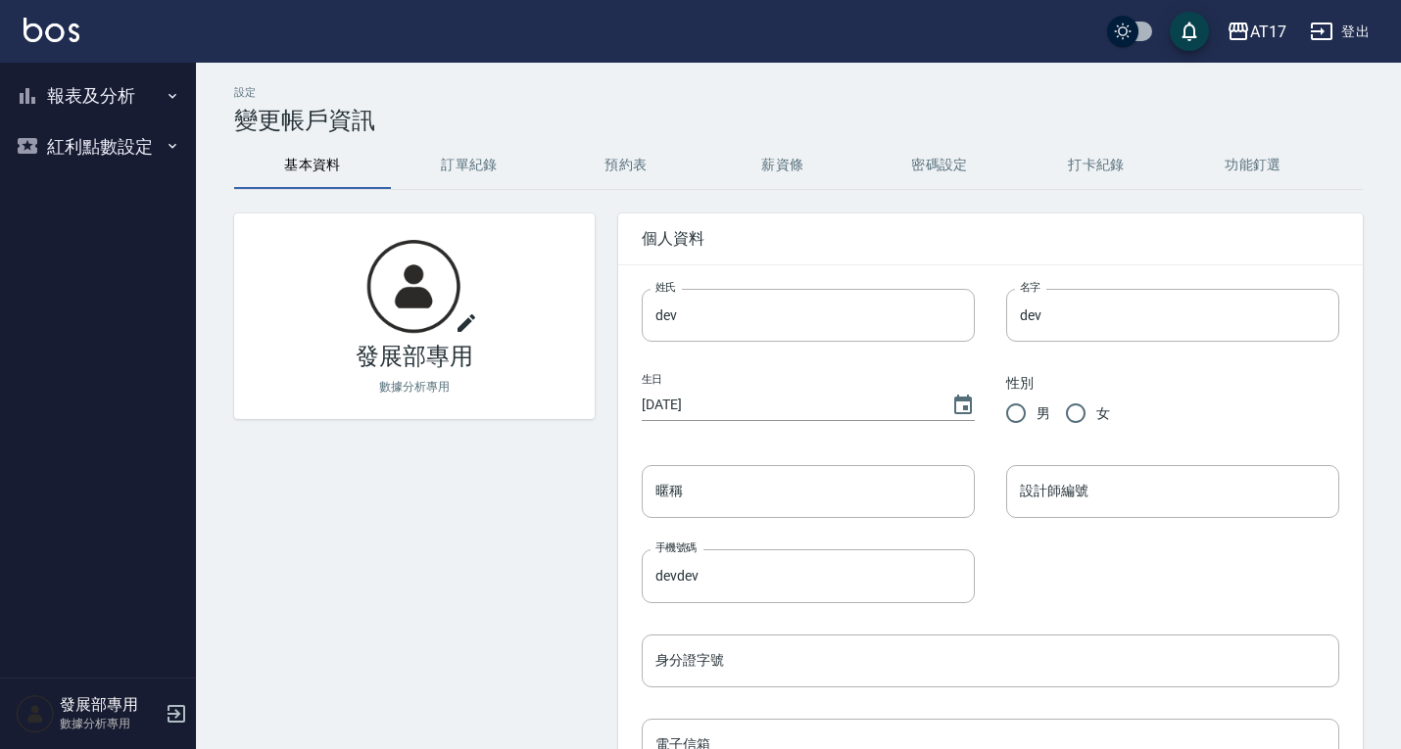
click at [176, 718] on icon "button" at bounding box center [176, 714] width 18 height 18
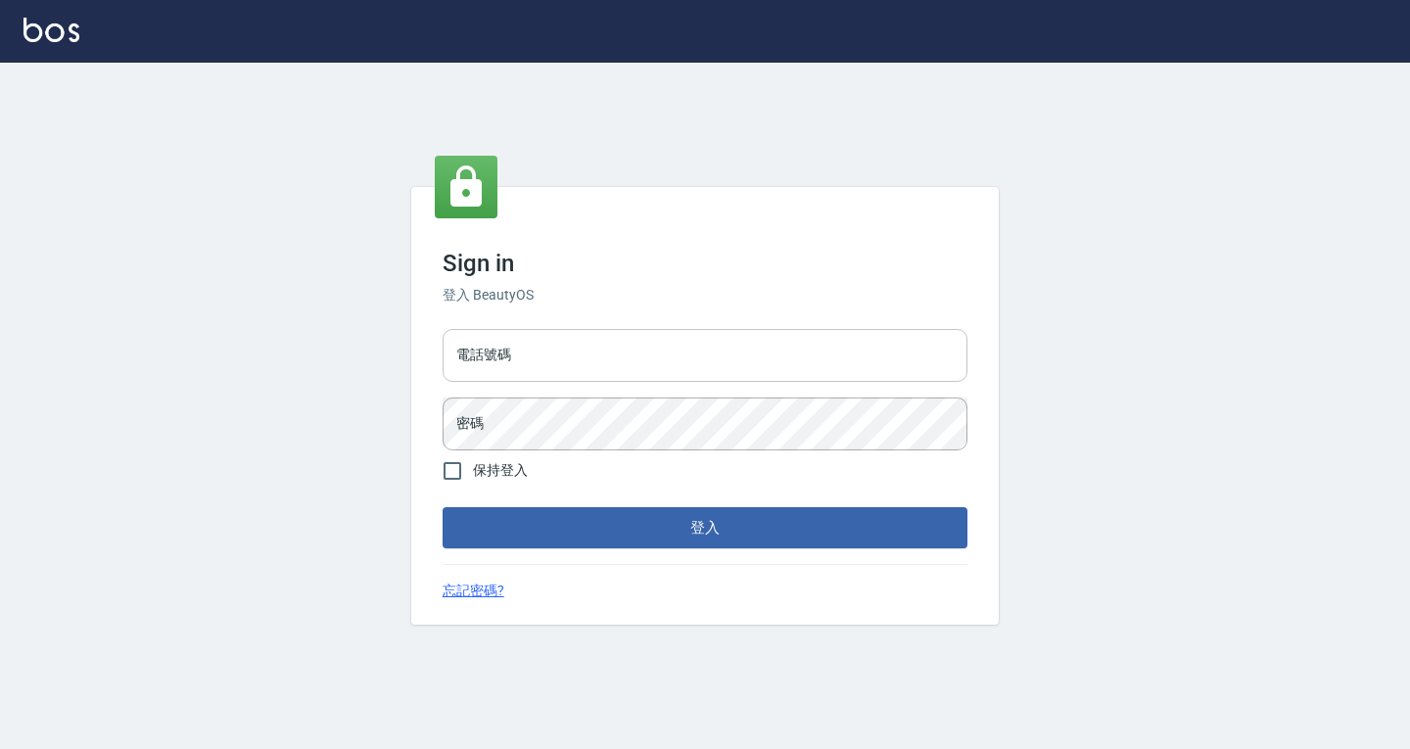
click at [728, 358] on input "電話號碼" at bounding box center [705, 355] width 525 height 53
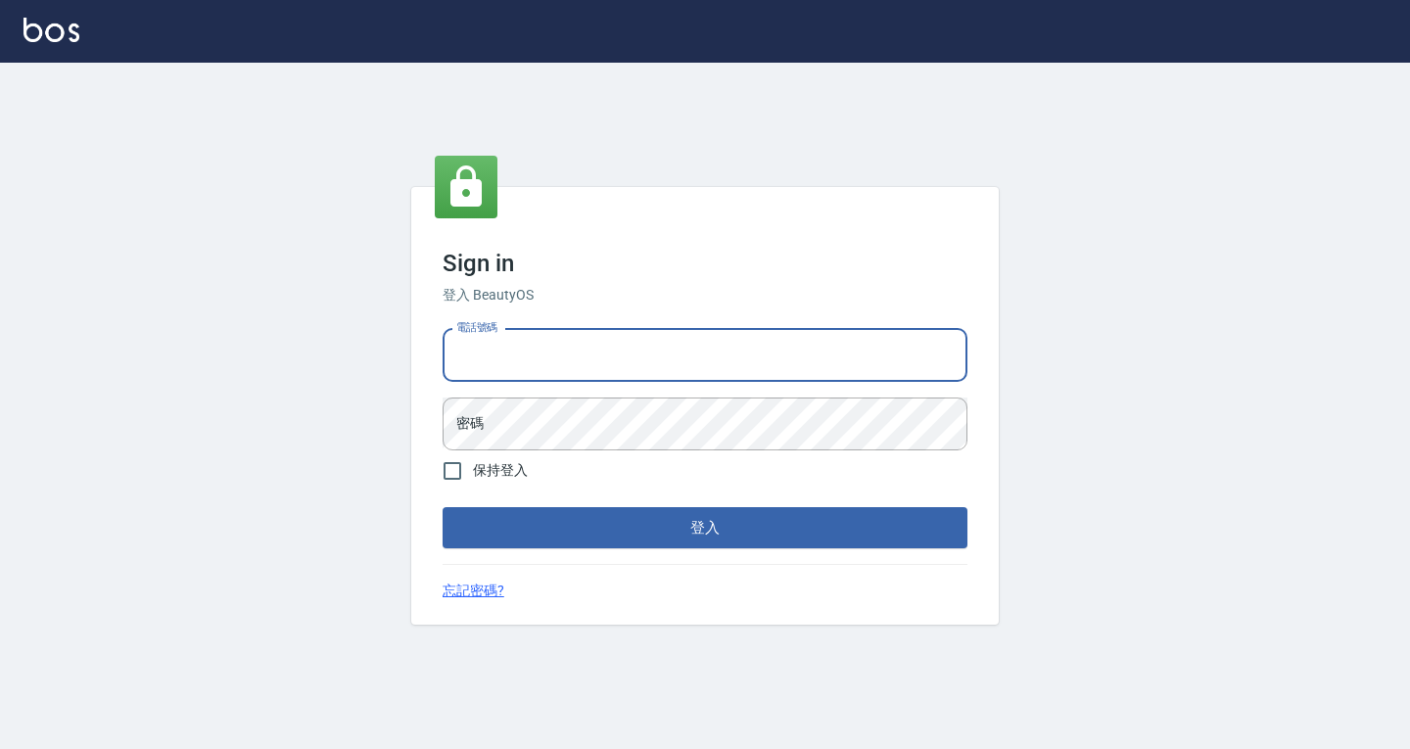
type input "devdev"
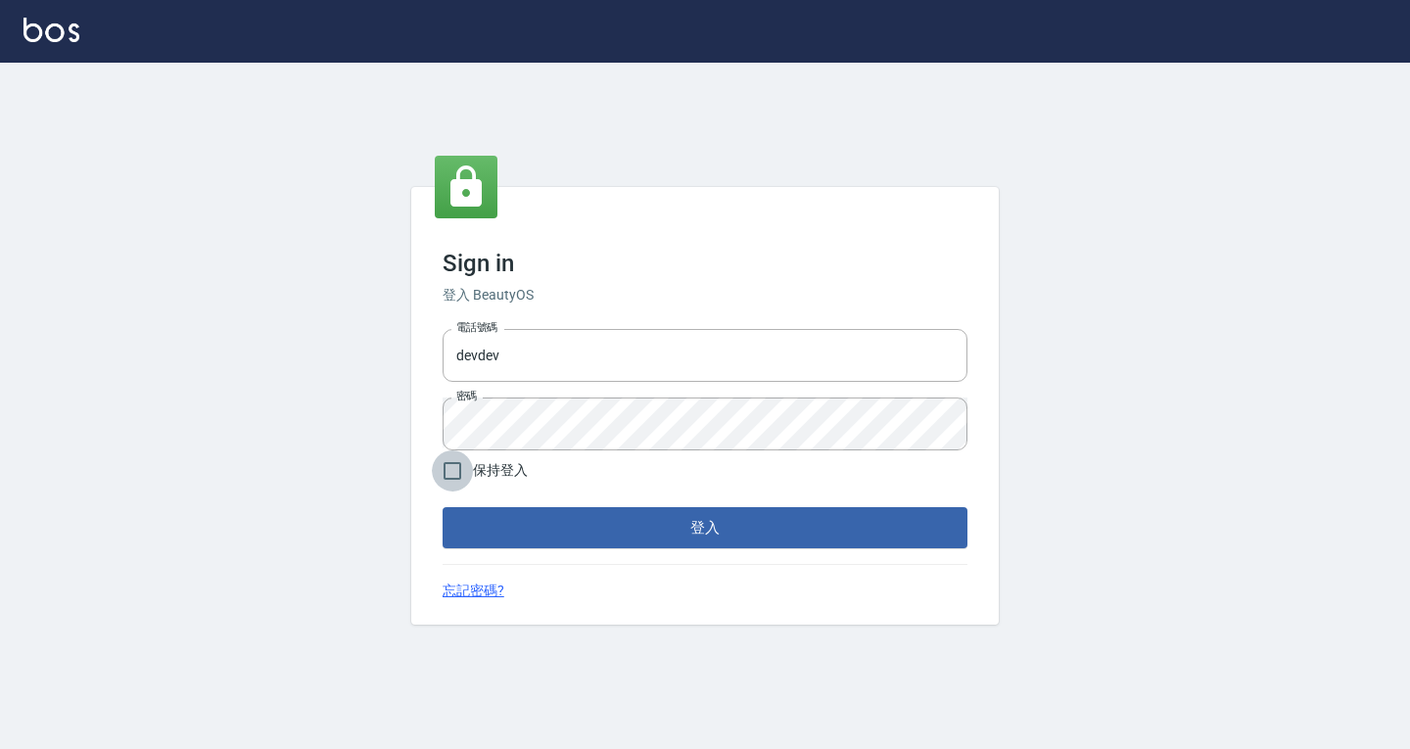
click at [471, 458] on input "保持登入" at bounding box center [452, 471] width 41 height 41
checkbox input "true"
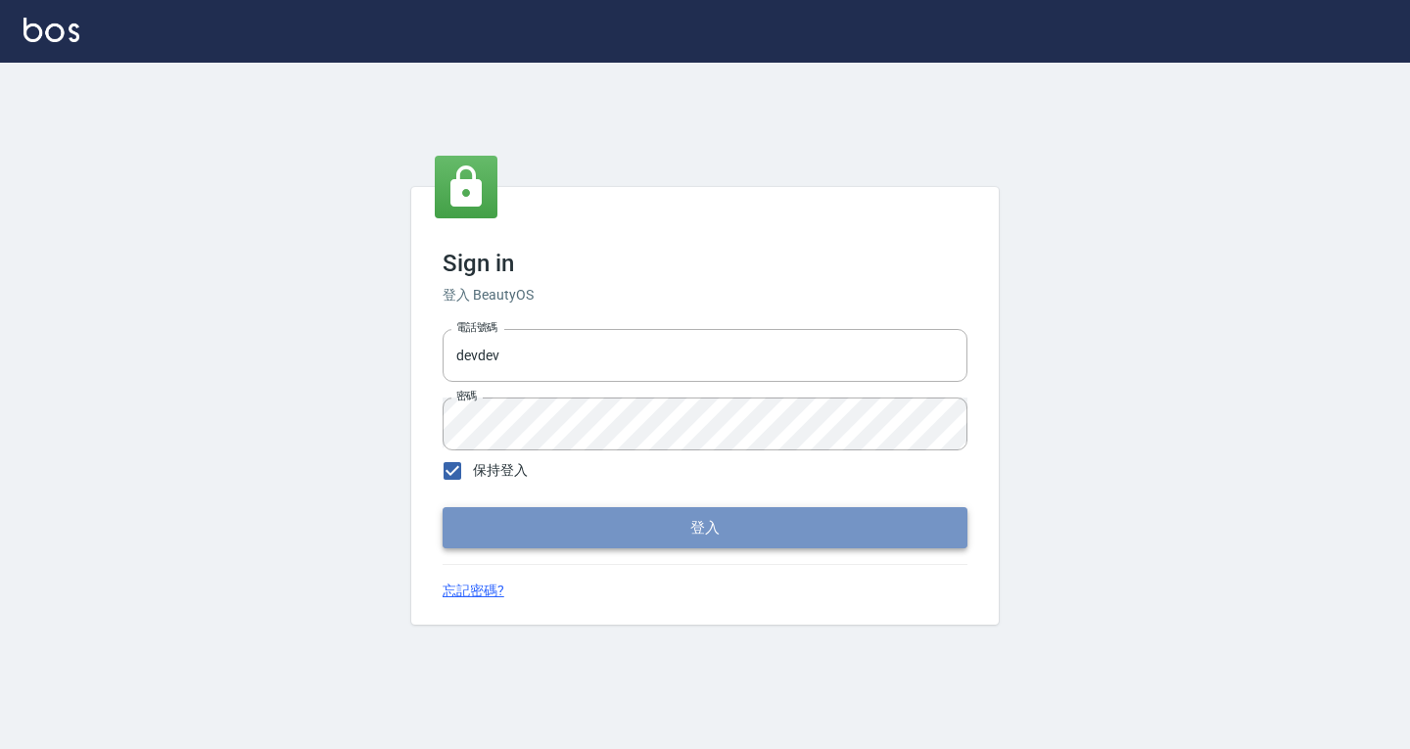
click at [582, 528] on button "登入" at bounding box center [705, 527] width 525 height 41
